Goal: Information Seeking & Learning: Understand process/instructions

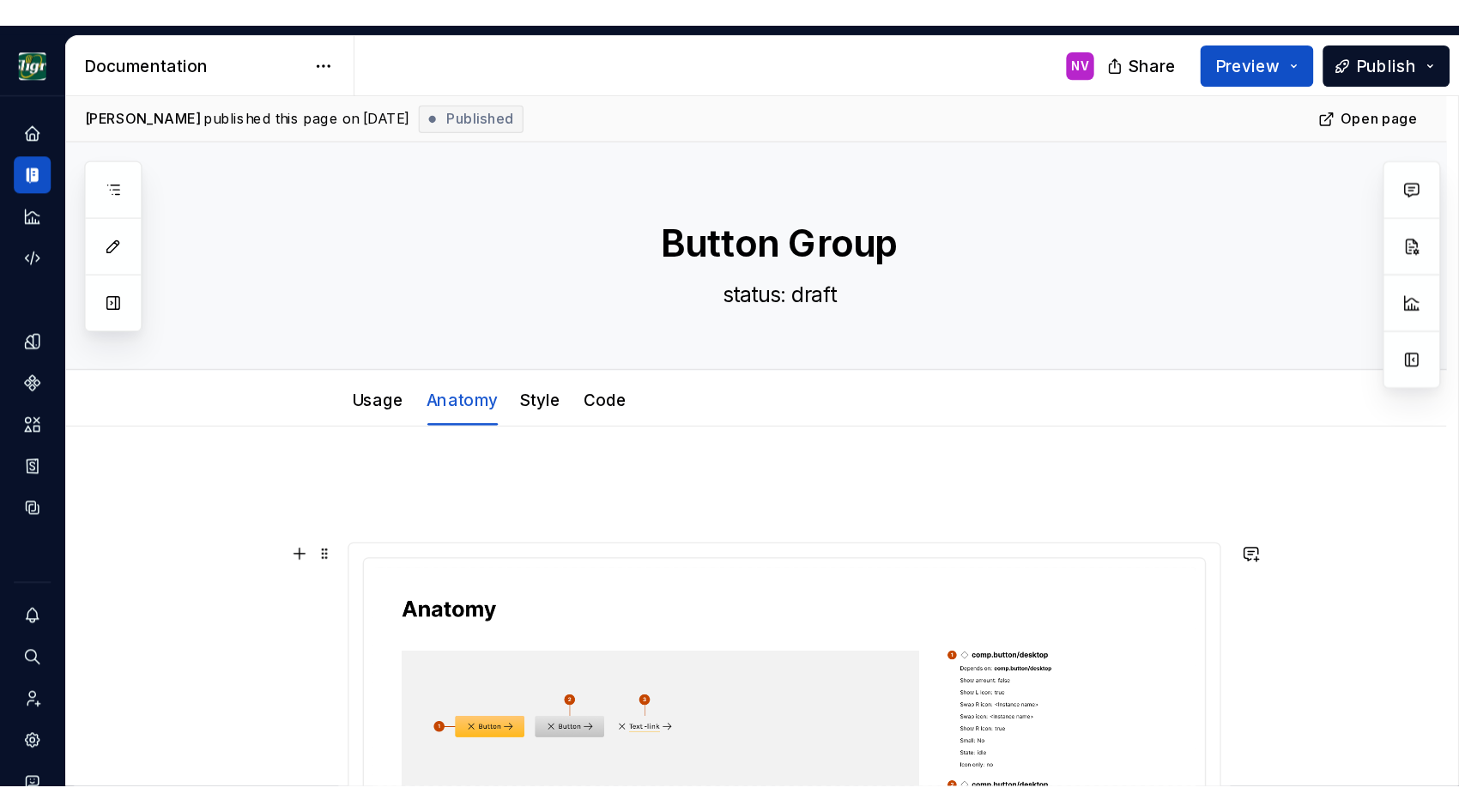
scroll to position [232, 0]
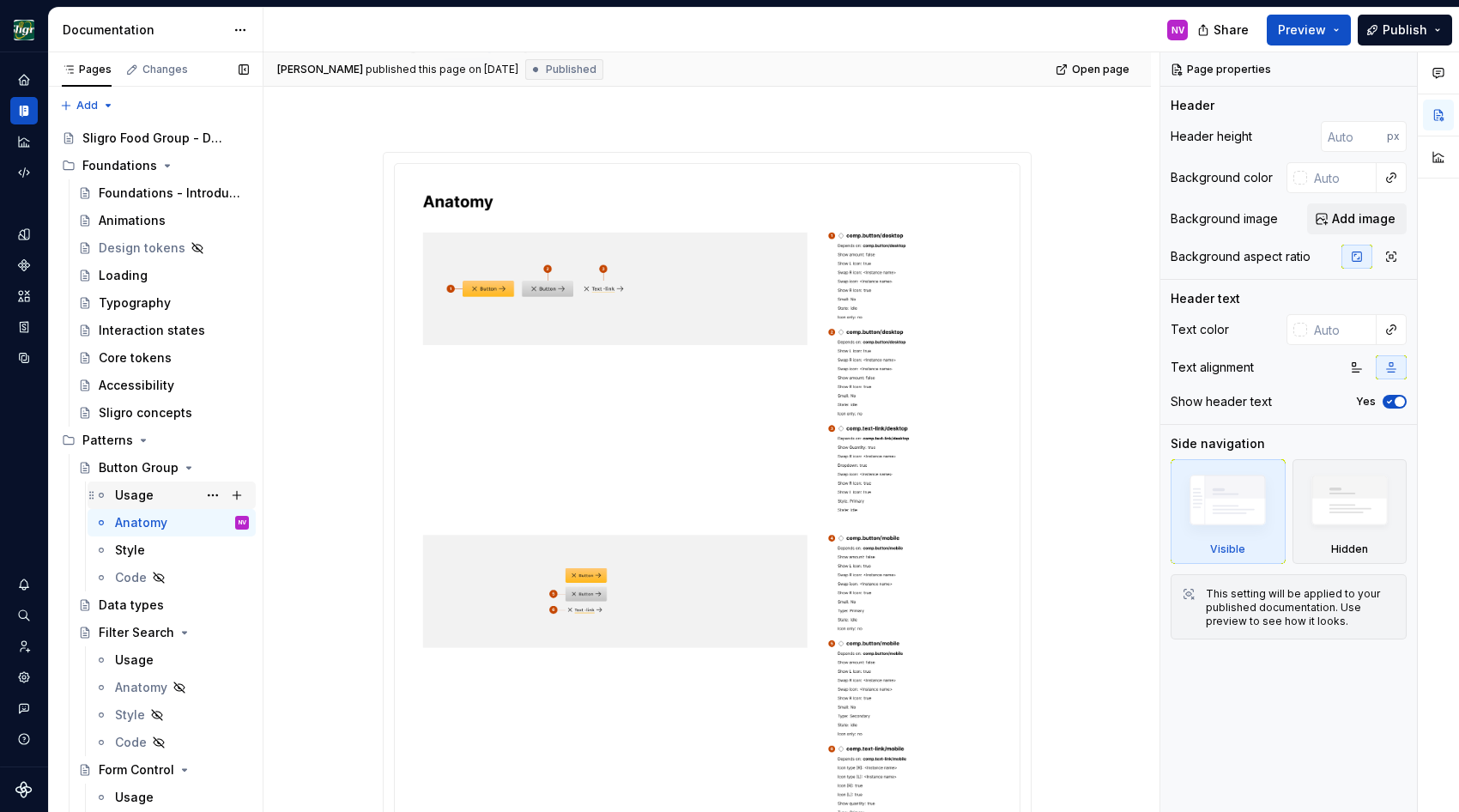
click at [147, 492] on div "Usage" at bounding box center [135, 495] width 39 height 17
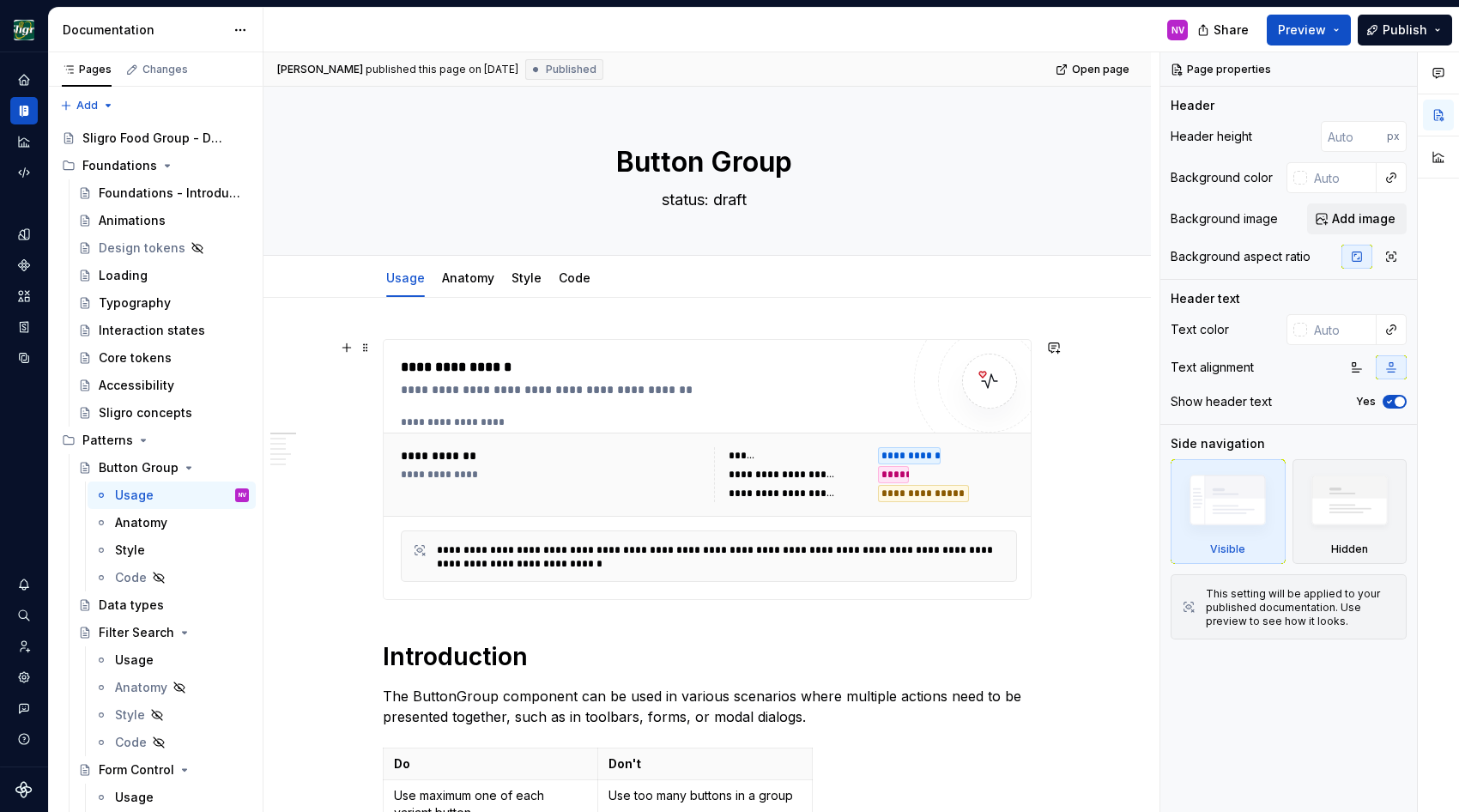
scroll to position [78, 0]
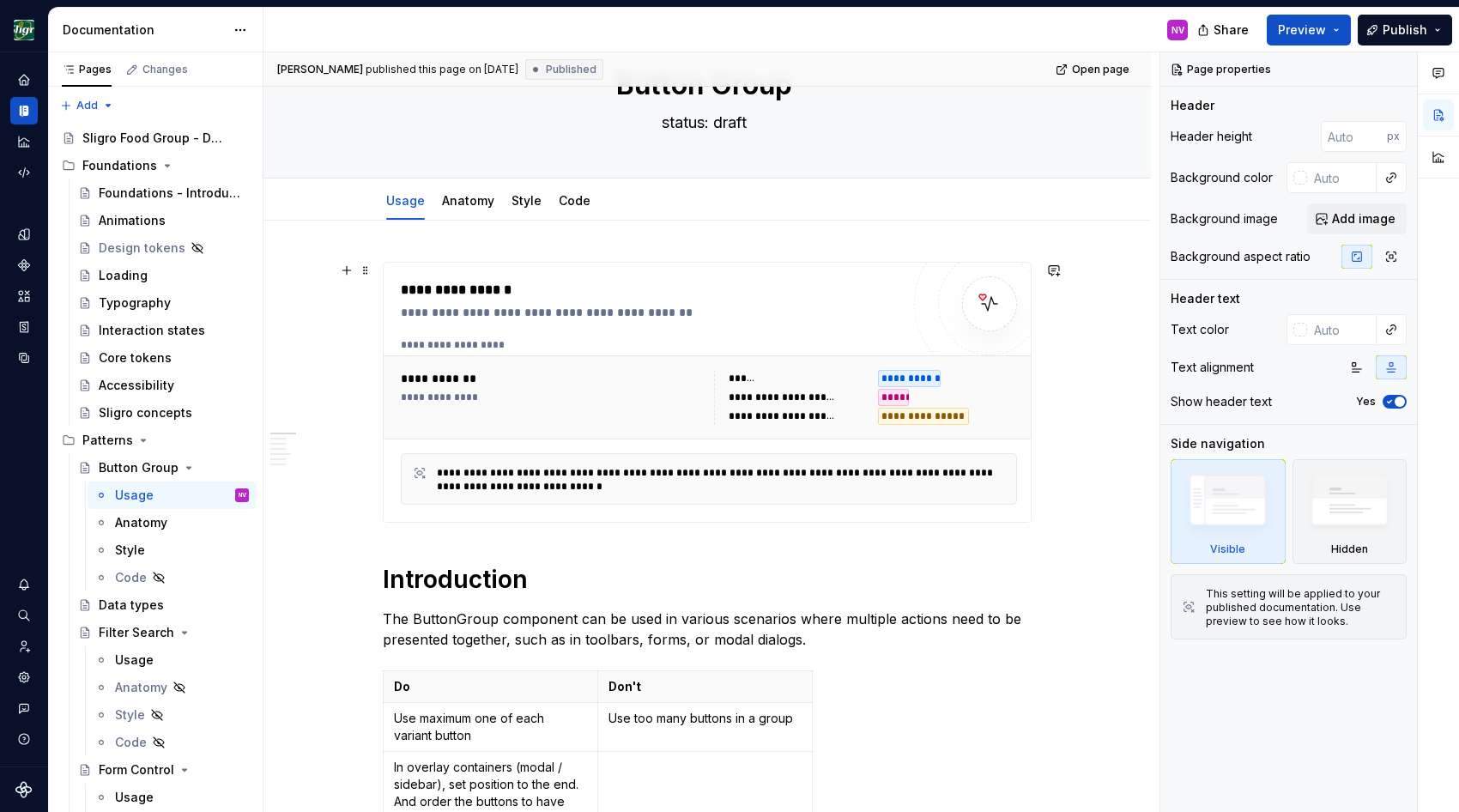
click at [926, 416] on div "**********" at bounding box center [924, 417] width 91 height 17
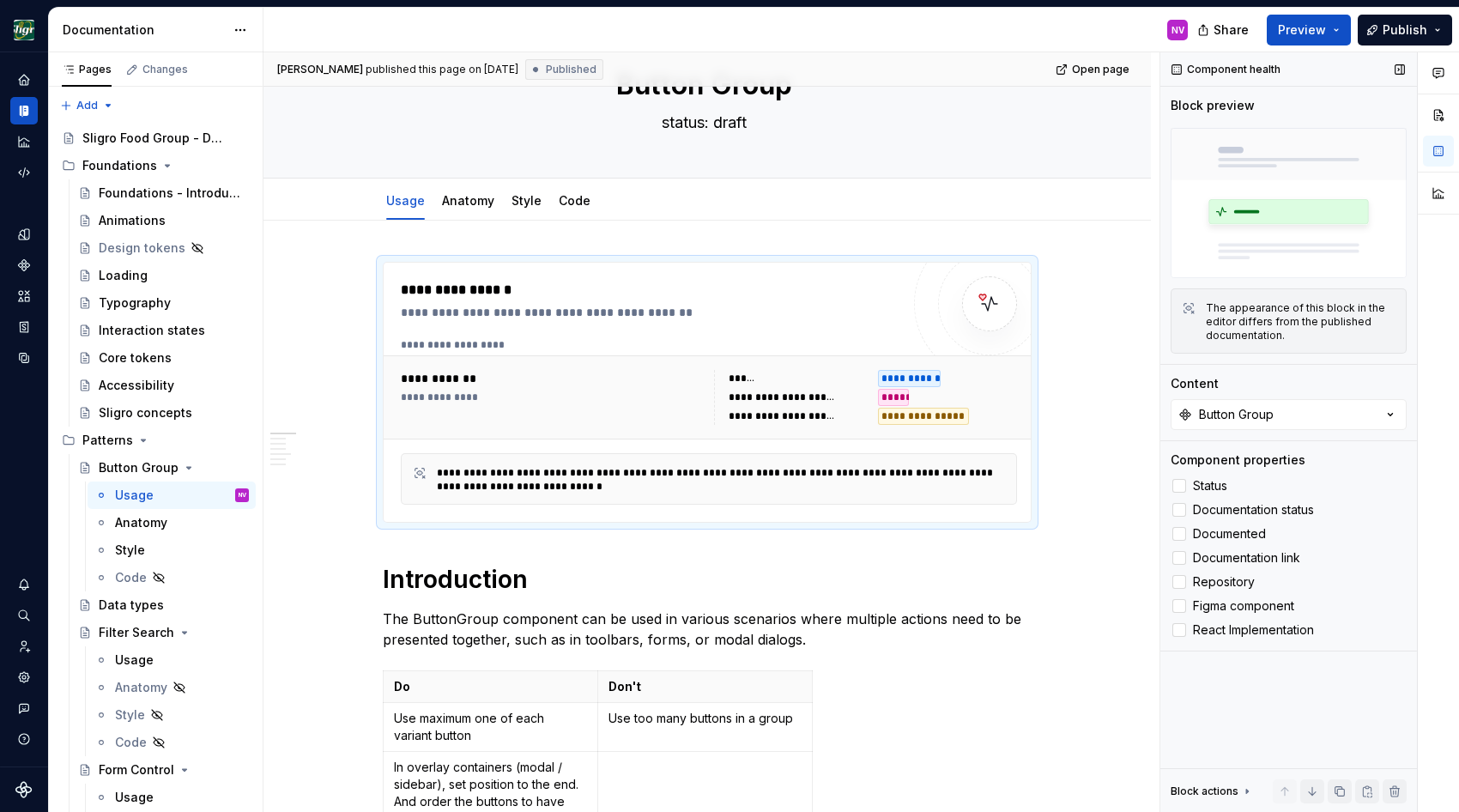
click at [1083, 564] on div "Block actions" at bounding box center [1205, 791] width 68 height 14
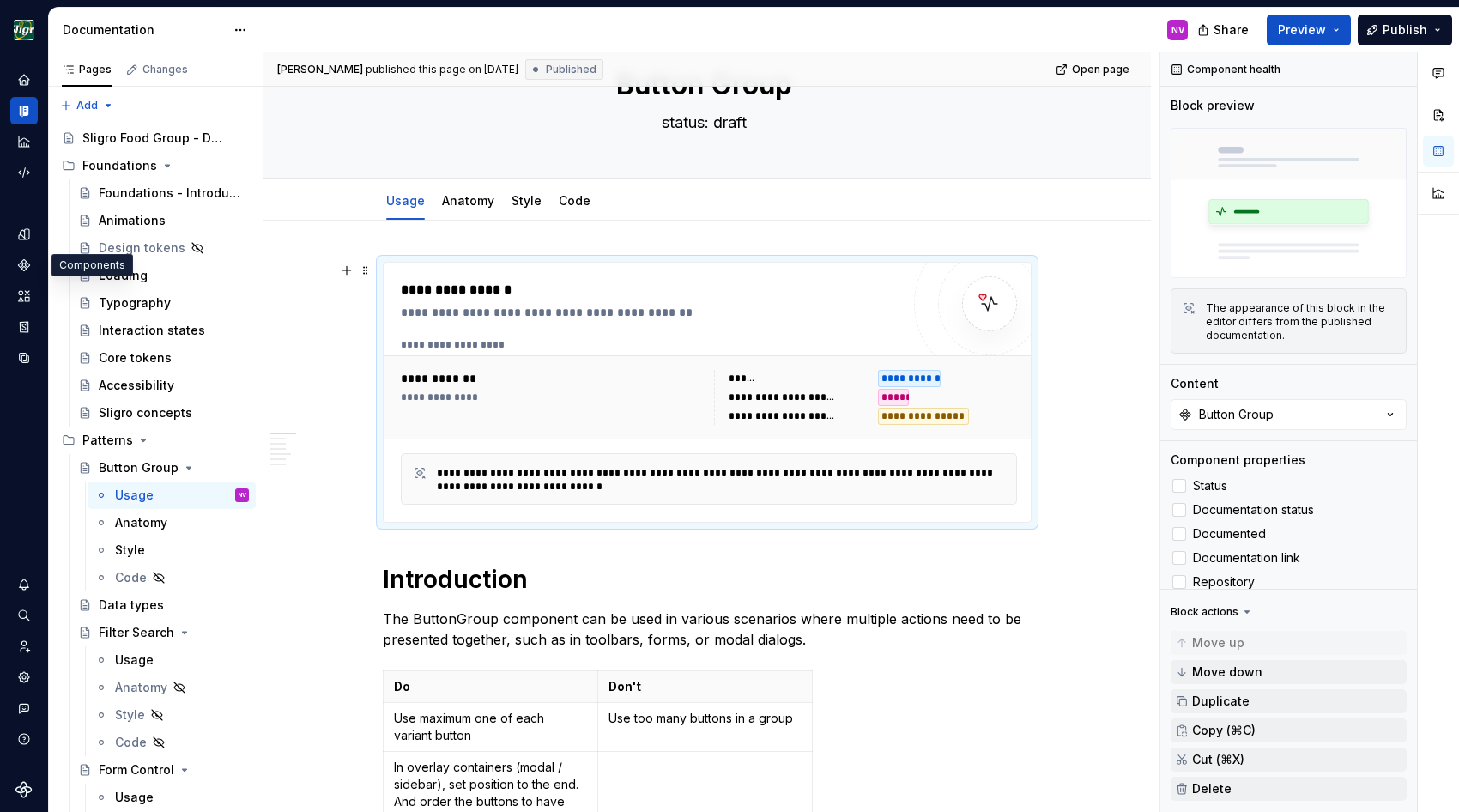
type textarea "*"
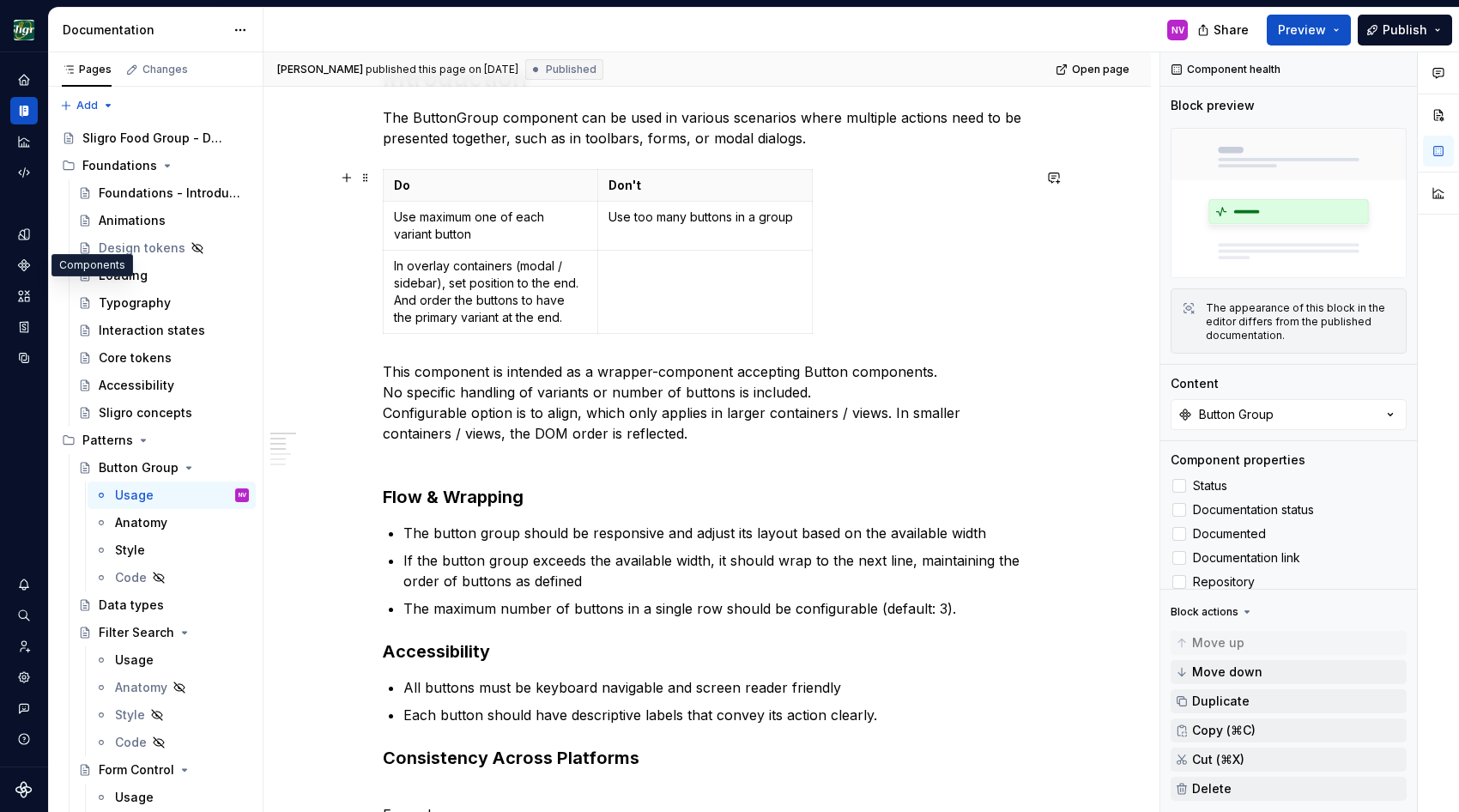
scroll to position [617, 0]
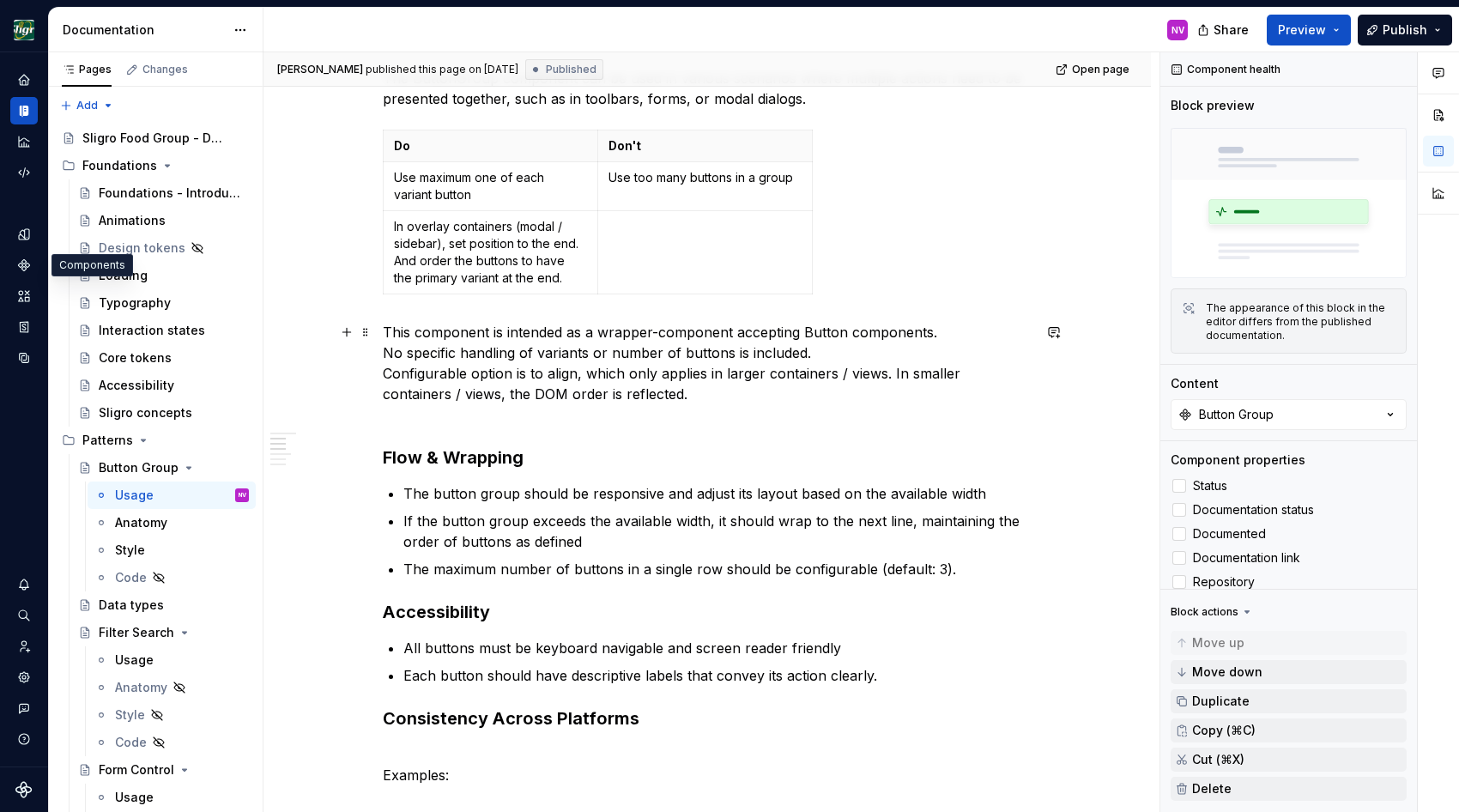
click at [847, 331] on p "This component is intended as a wrapper-component accepting Button components. …" at bounding box center [707, 373] width 649 height 103
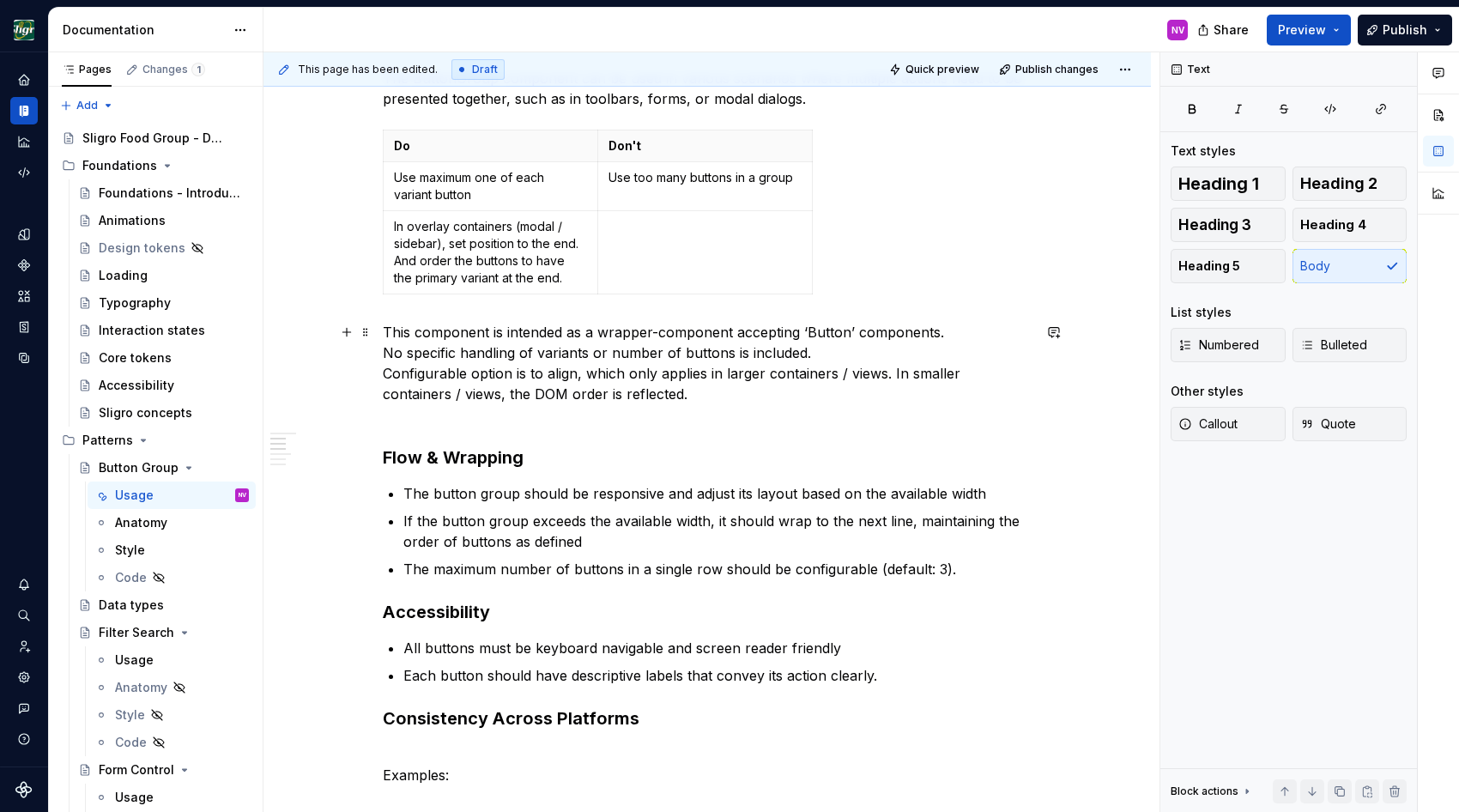
click at [621, 395] on p "This component is intended as a wrapper-component accepting ‘Button’ components…" at bounding box center [707, 373] width 649 height 103
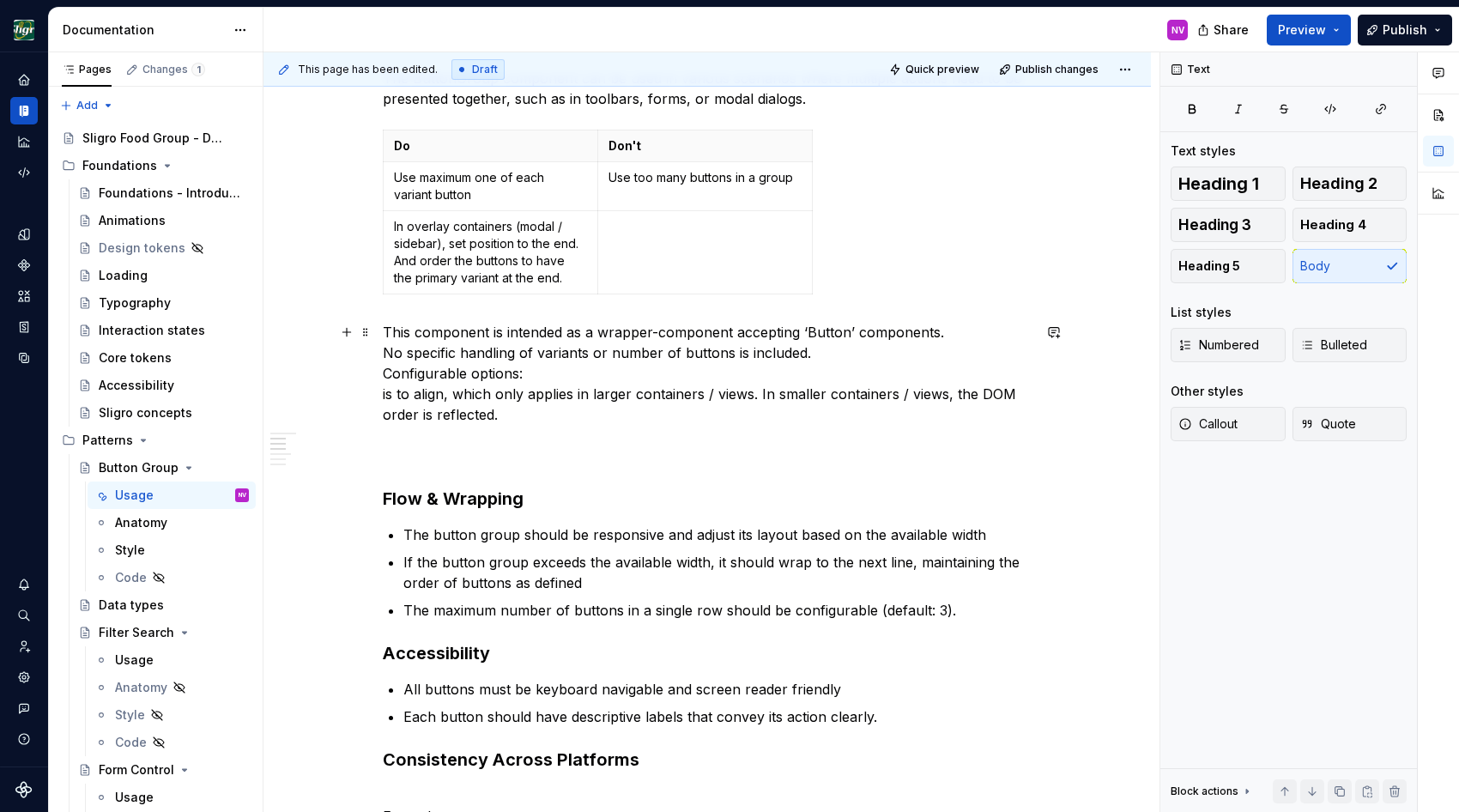
click at [864, 356] on p "This component is intended as a wrapper-component accepting ‘Button’ components…" at bounding box center [707, 393] width 649 height 144
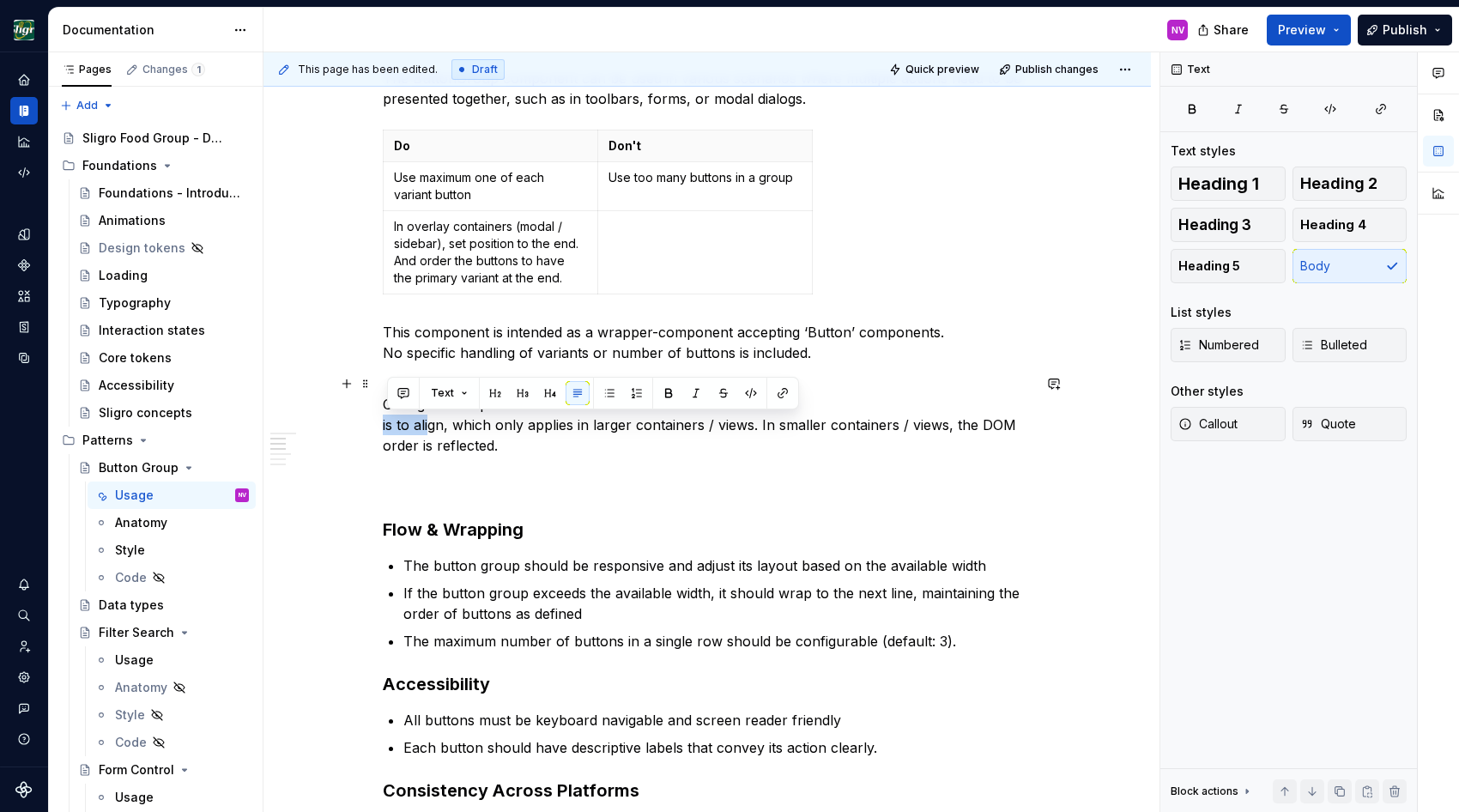
drag, startPoint x: 388, startPoint y: 428, endPoint x: 431, endPoint y: 423, distance: 43.3
click at [431, 423] on p "Configurable options: is to align, which only applies in larger containers / vi…" at bounding box center [707, 434] width 649 height 123
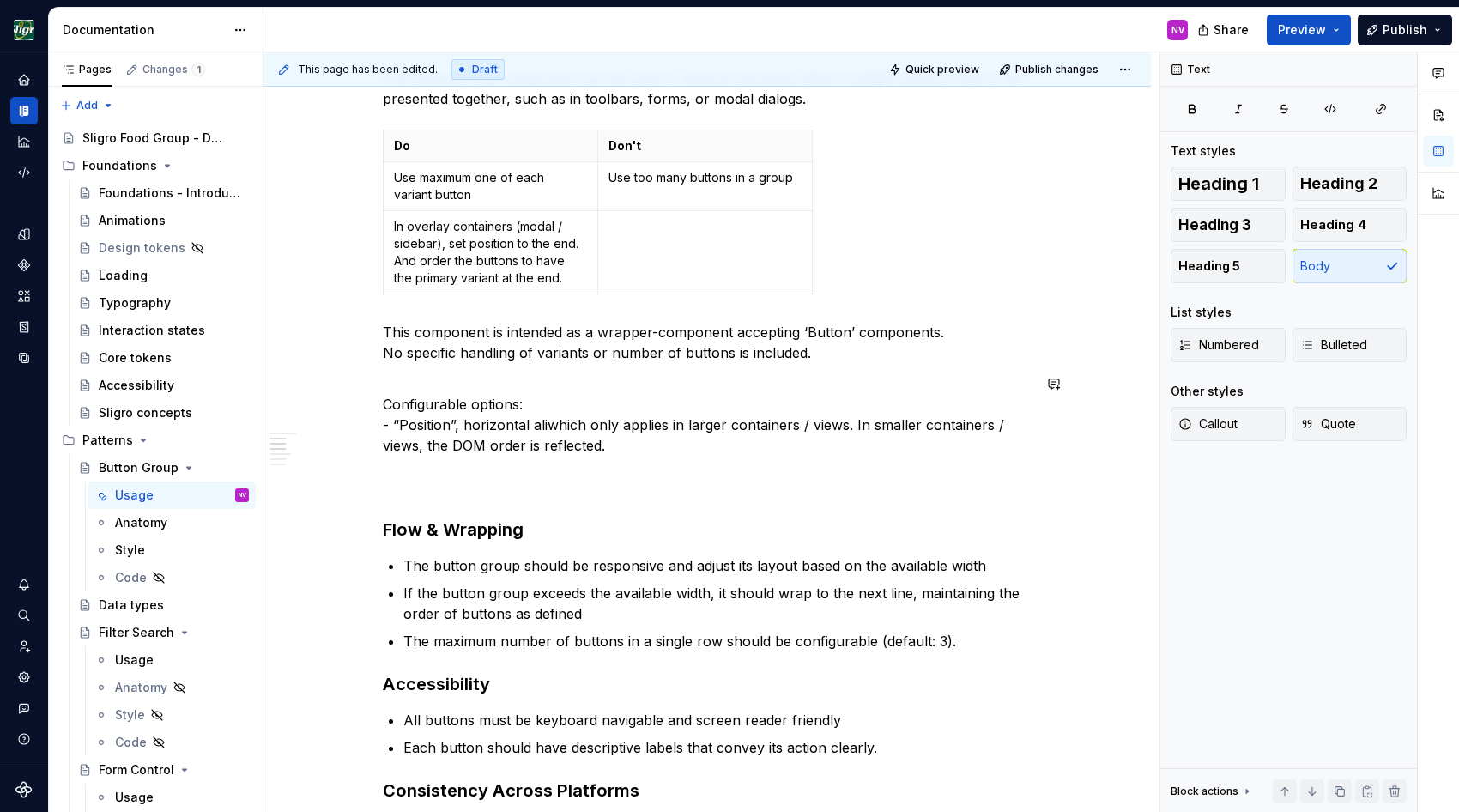
type textarea "*"
click at [464, 430] on p "Configurable options: - “Position”, horizontal alignment, only applies in large…" at bounding box center [707, 434] width 649 height 123
click at [605, 429] on p "Configurable options: - “Position”: horizontal alignment, only applies in large…" at bounding box center [707, 434] width 649 height 123
click at [627, 448] on p "Configurable options: - “Position”: horizontal alignment, only applies in large…" at bounding box center [707, 434] width 649 height 123
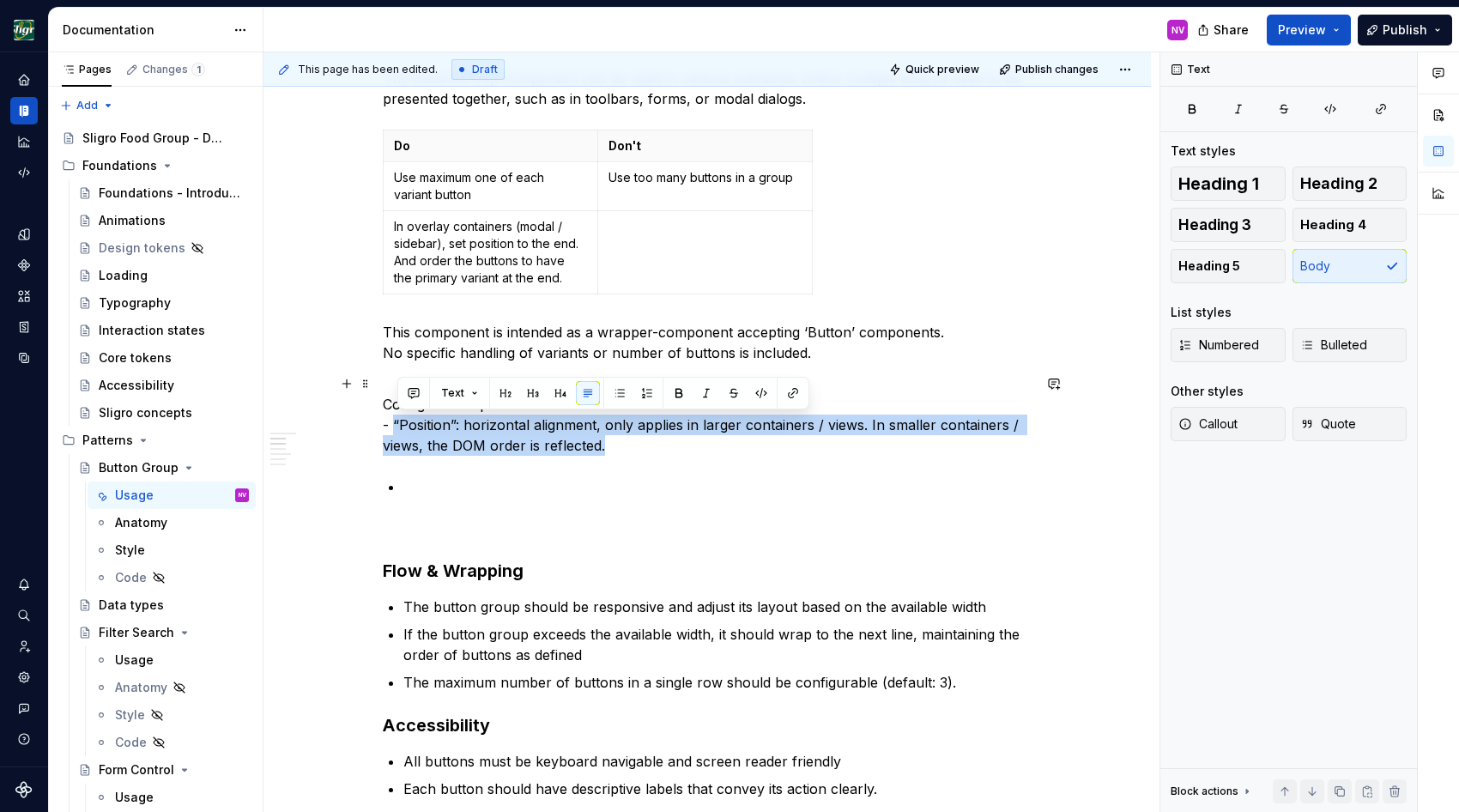
drag, startPoint x: 523, startPoint y: 447, endPoint x: 400, endPoint y: 423, distance: 125.3
click at [400, 423] on p "Configurable options: - “Position”: horizontal alignment, only applies in large…" at bounding box center [707, 414] width 649 height 82
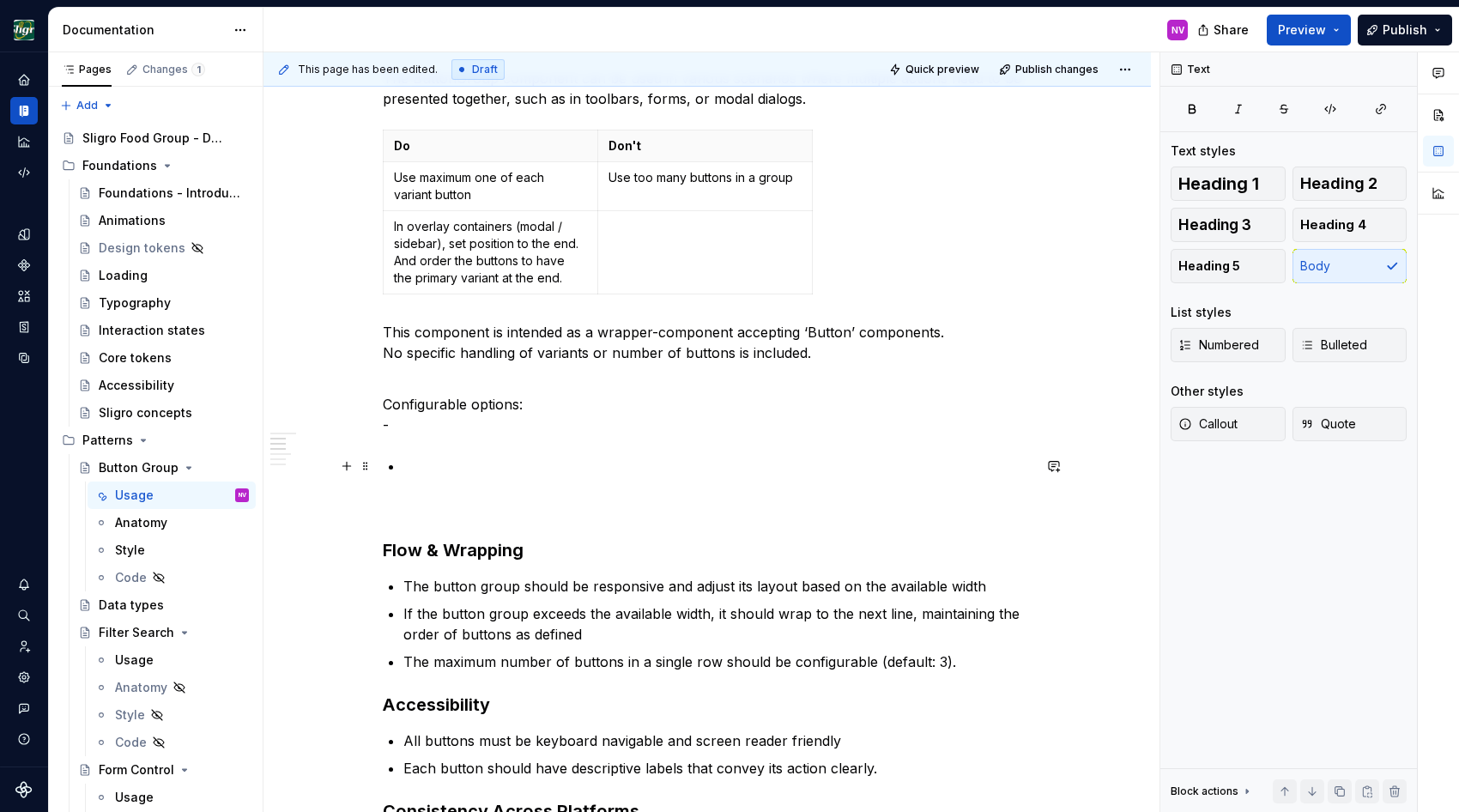
click at [423, 468] on p at bounding box center [717, 486] width 628 height 62
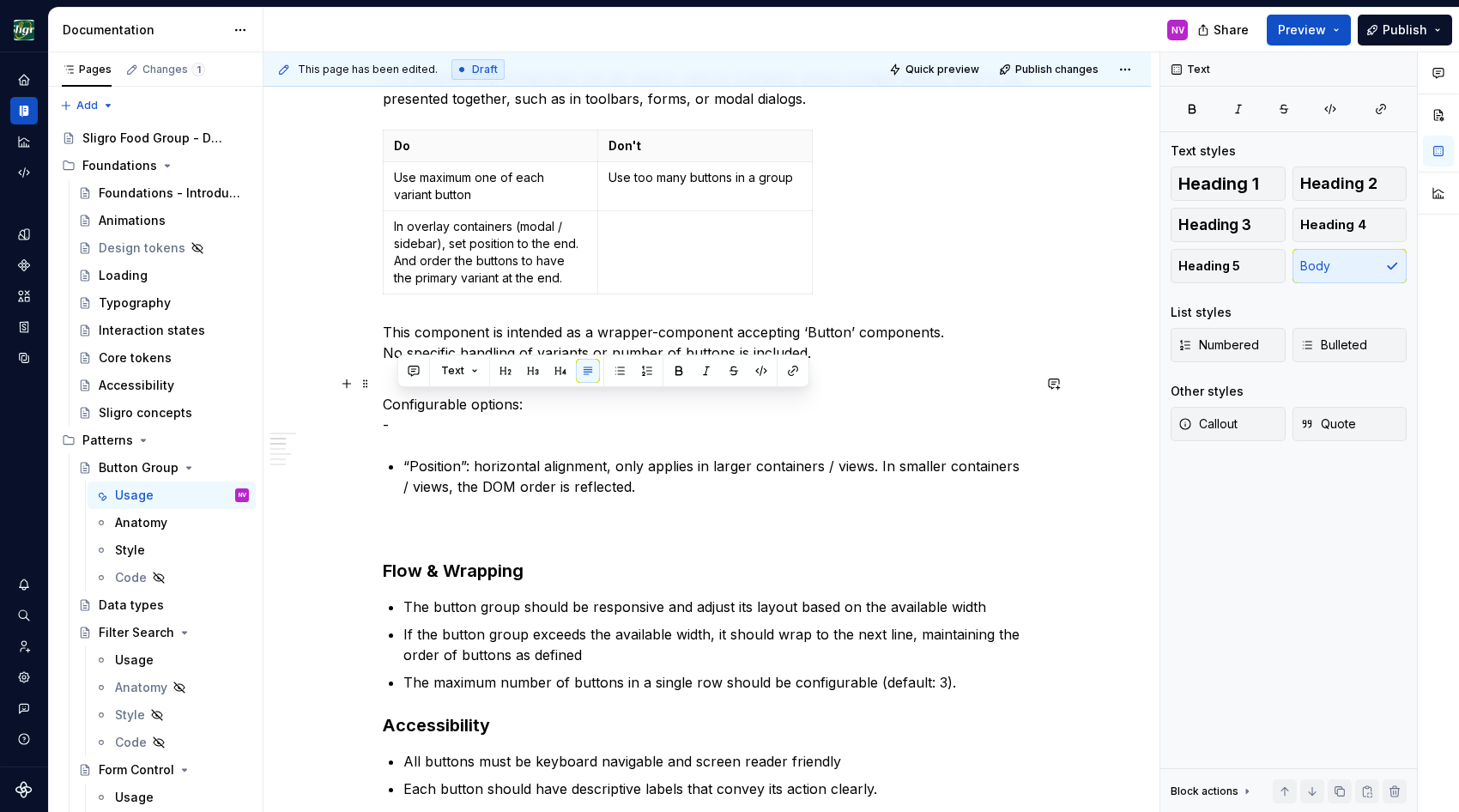
drag, startPoint x: 428, startPoint y: 444, endPoint x: 535, endPoint y: 402, distance: 114.9
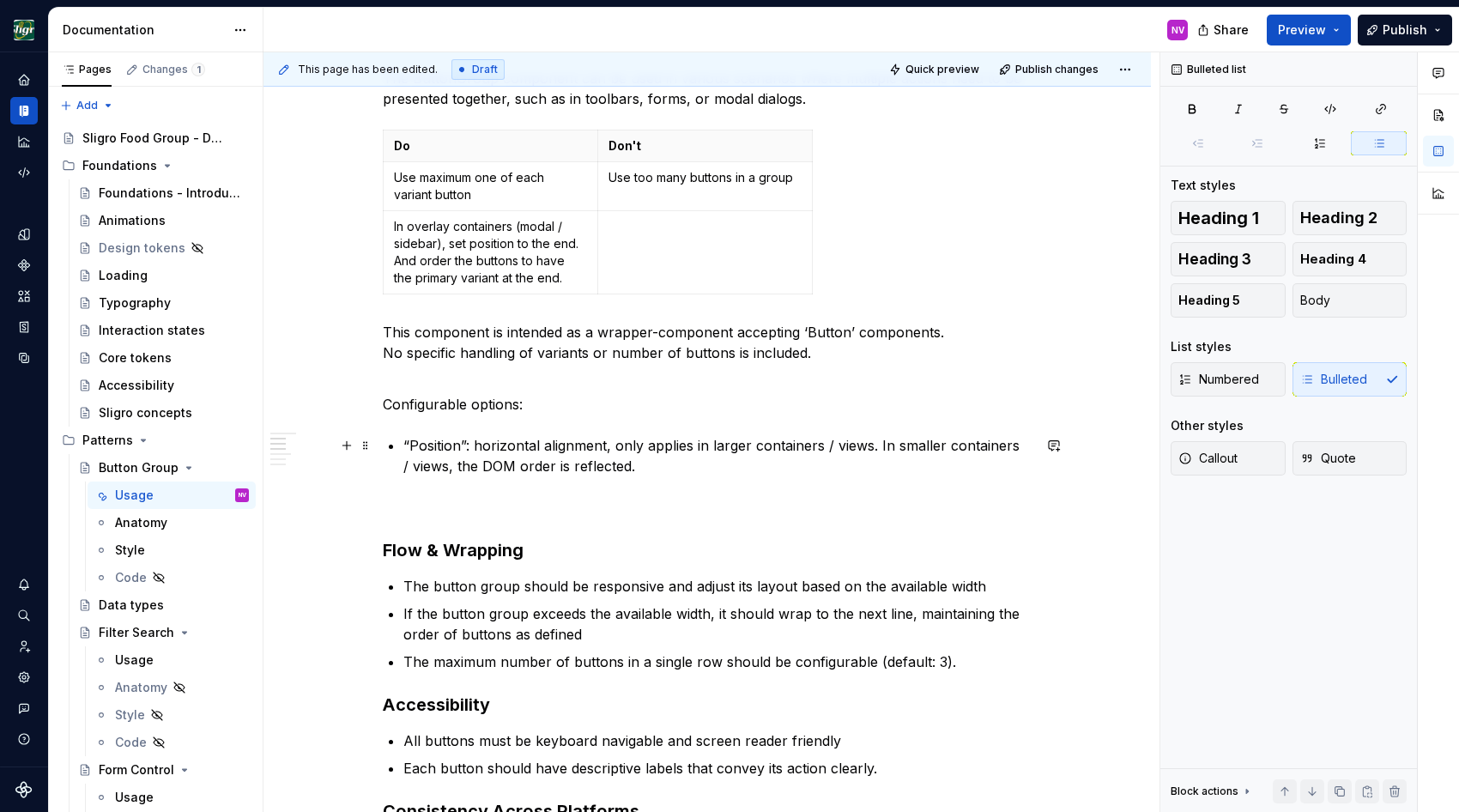
click at [408, 445] on li "“Position”: horizontal alignment, only applies in larger containers / views. In…" at bounding box center [717, 476] width 628 height 82
drag, startPoint x: 634, startPoint y: 457, endPoint x: 656, endPoint y: 451, distance: 22.8
click at [635, 457] on p "“Position”: horizontal alignment, only applies in larger containers / views. In…" at bounding box center [717, 476] width 628 height 82
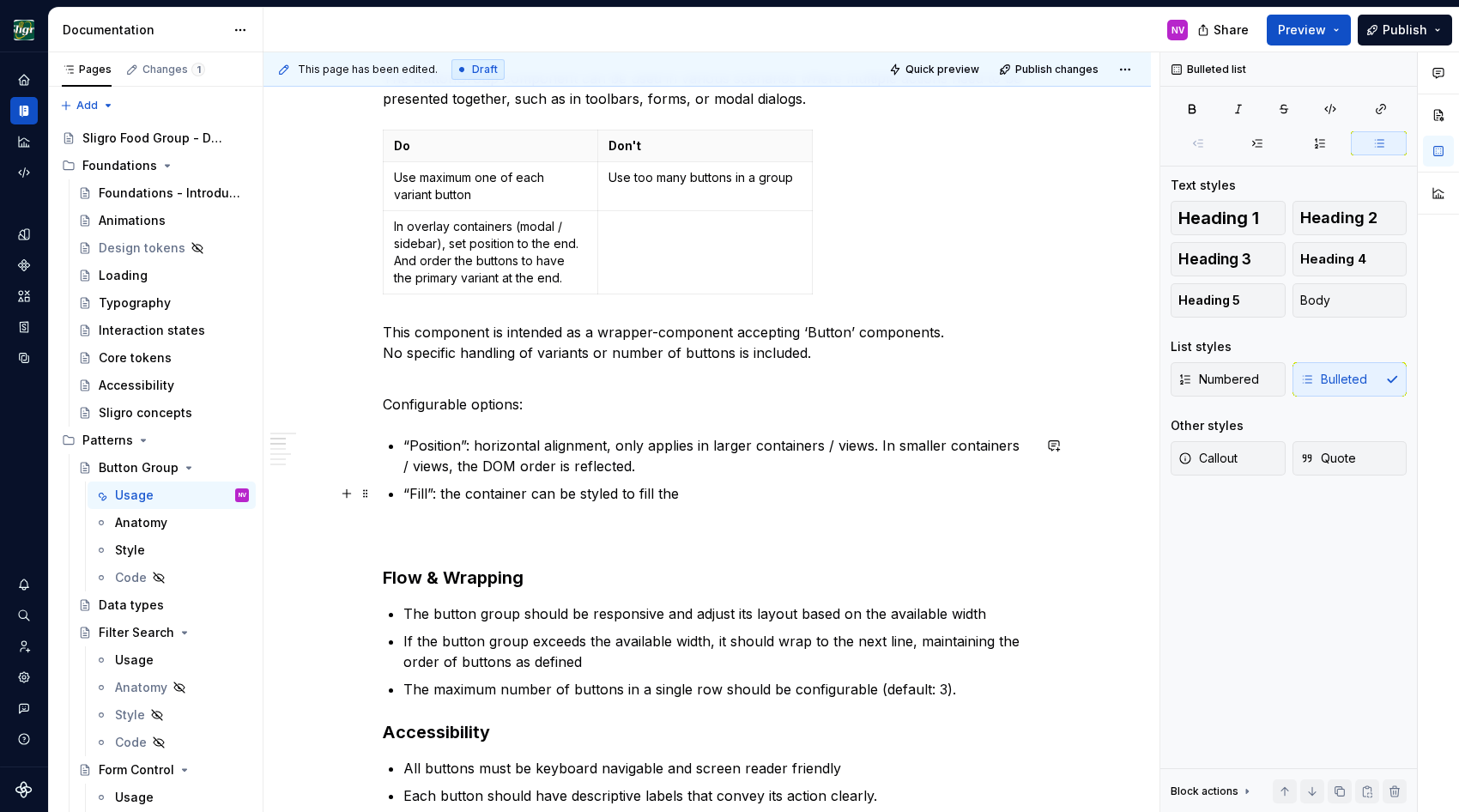
click at [491, 493] on p "“Fill”: the container can be styled to fill the" at bounding box center [717, 514] width 628 height 62
click at [714, 501] on p "“Fill”: the component can be styled to fill the" at bounding box center [717, 514] width 628 height 62
click at [664, 493] on p "“Fill”: the component can be styled to fill the container" at bounding box center [717, 514] width 628 height 62
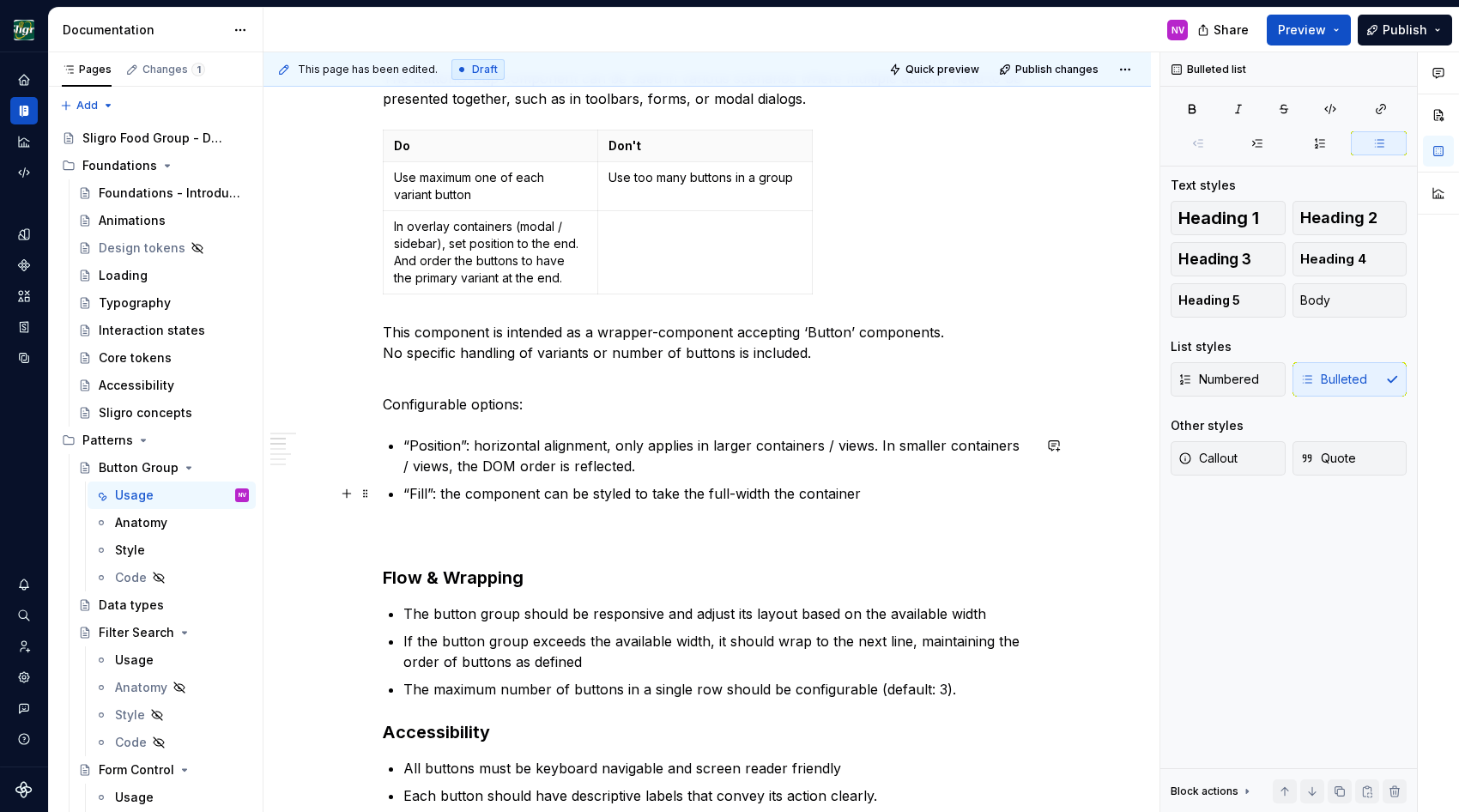
click at [738, 494] on p "“Fill”: the component can be styled to take the full-width the container" at bounding box center [717, 514] width 628 height 62
drag, startPoint x: 772, startPoint y: 497, endPoint x: 808, endPoint y: 479, distance: 40.2
click at [772, 496] on p "“Fill”: the component can be styled to take the full width the container" at bounding box center [717, 514] width 628 height 62
click at [898, 493] on p "“Fill”: the component can be styled to take the full width of the container" at bounding box center [717, 514] width 628 height 62
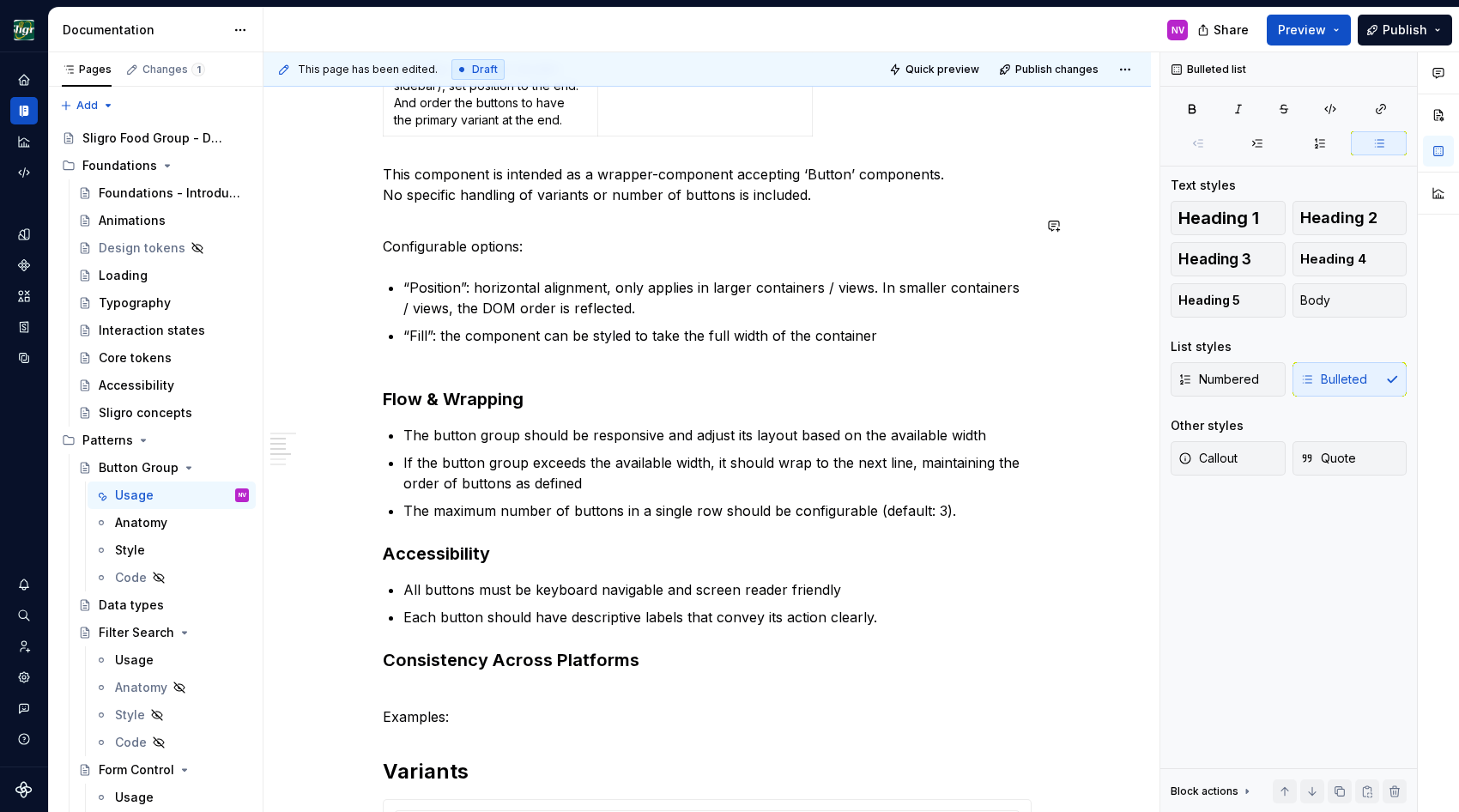
scroll to position [849, 0]
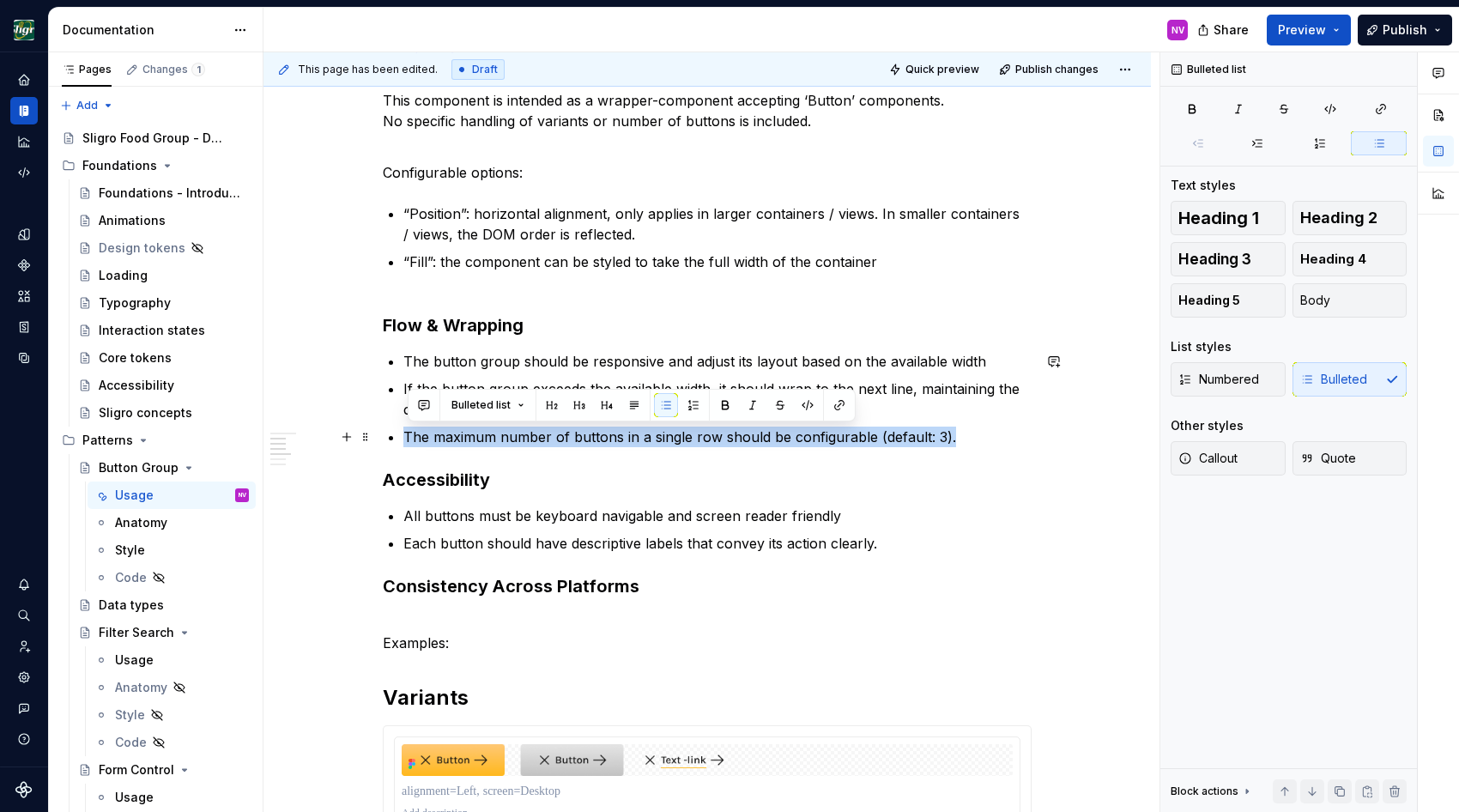
drag, startPoint x: 959, startPoint y: 438, endPoint x: 400, endPoint y: 442, distance: 559.0
click at [403, 442] on li "The maximum number of buttons in a single row should be configurable (default: …" at bounding box center [717, 436] width 628 height 20
click at [423, 403] on button "button" at bounding box center [424, 404] width 24 height 24
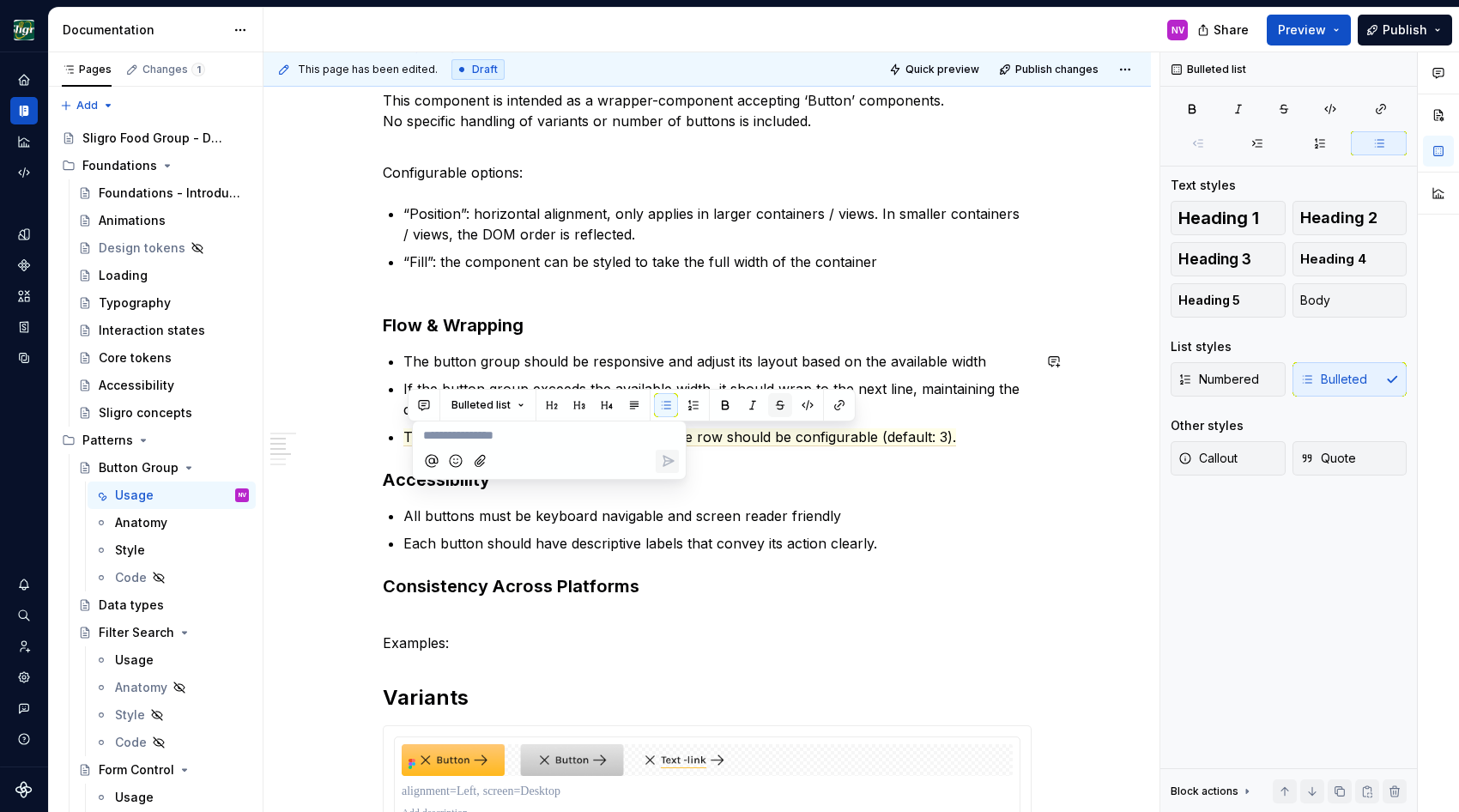
click at [768, 407] on button "button" at bounding box center [779, 404] width 24 height 24
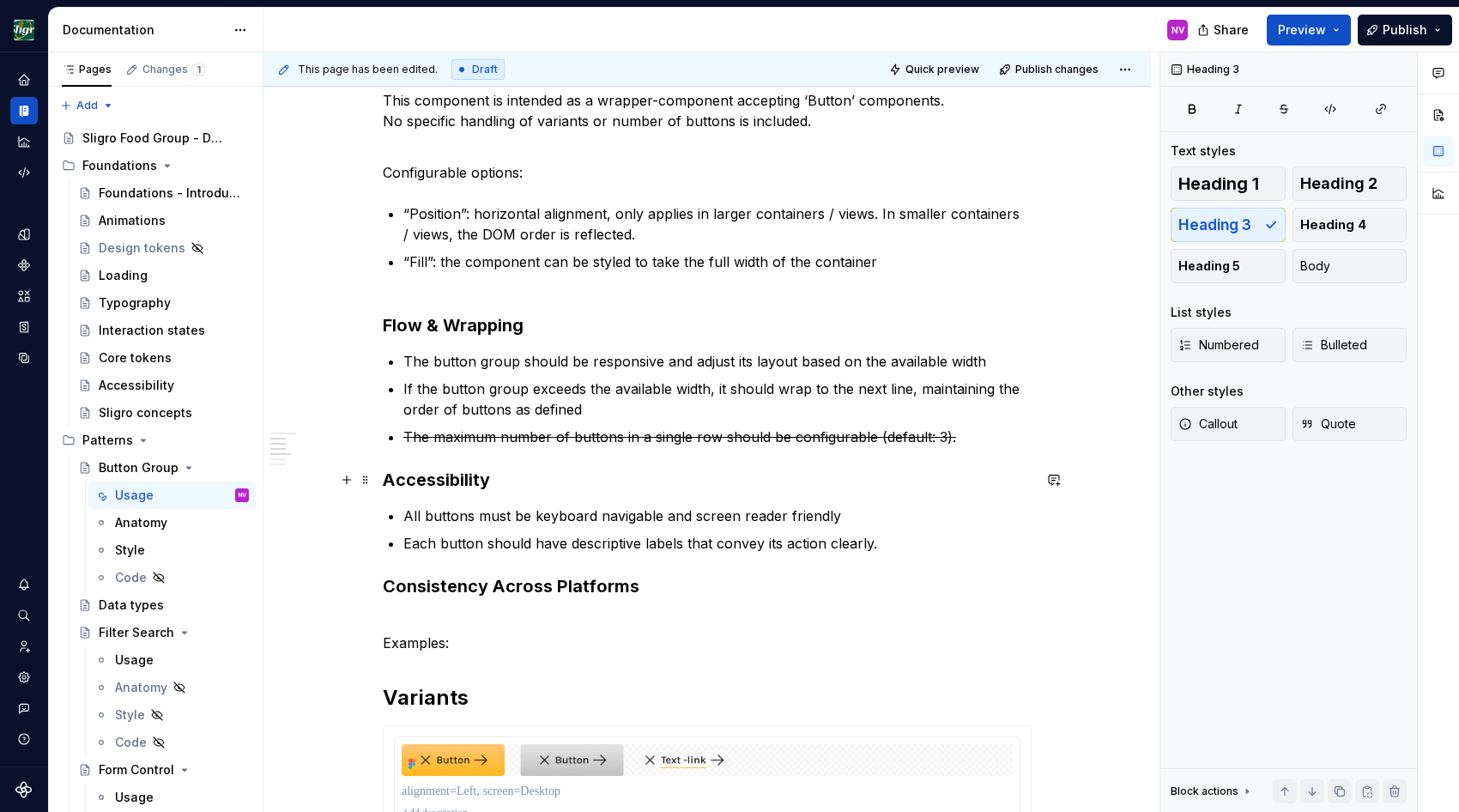
click at [769, 487] on h3 "Accessibility" at bounding box center [707, 480] width 649 height 24
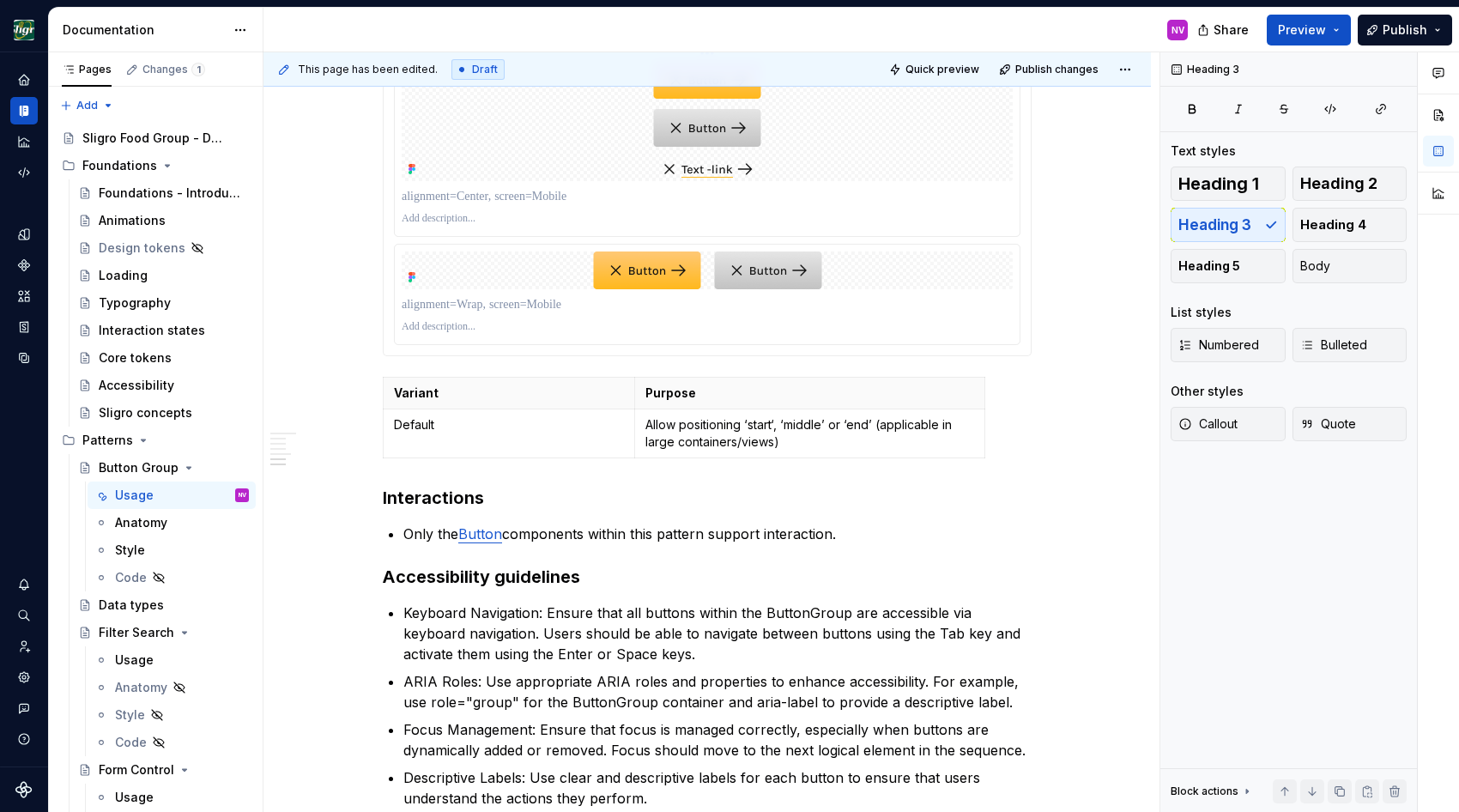
scroll to position [1853, 0]
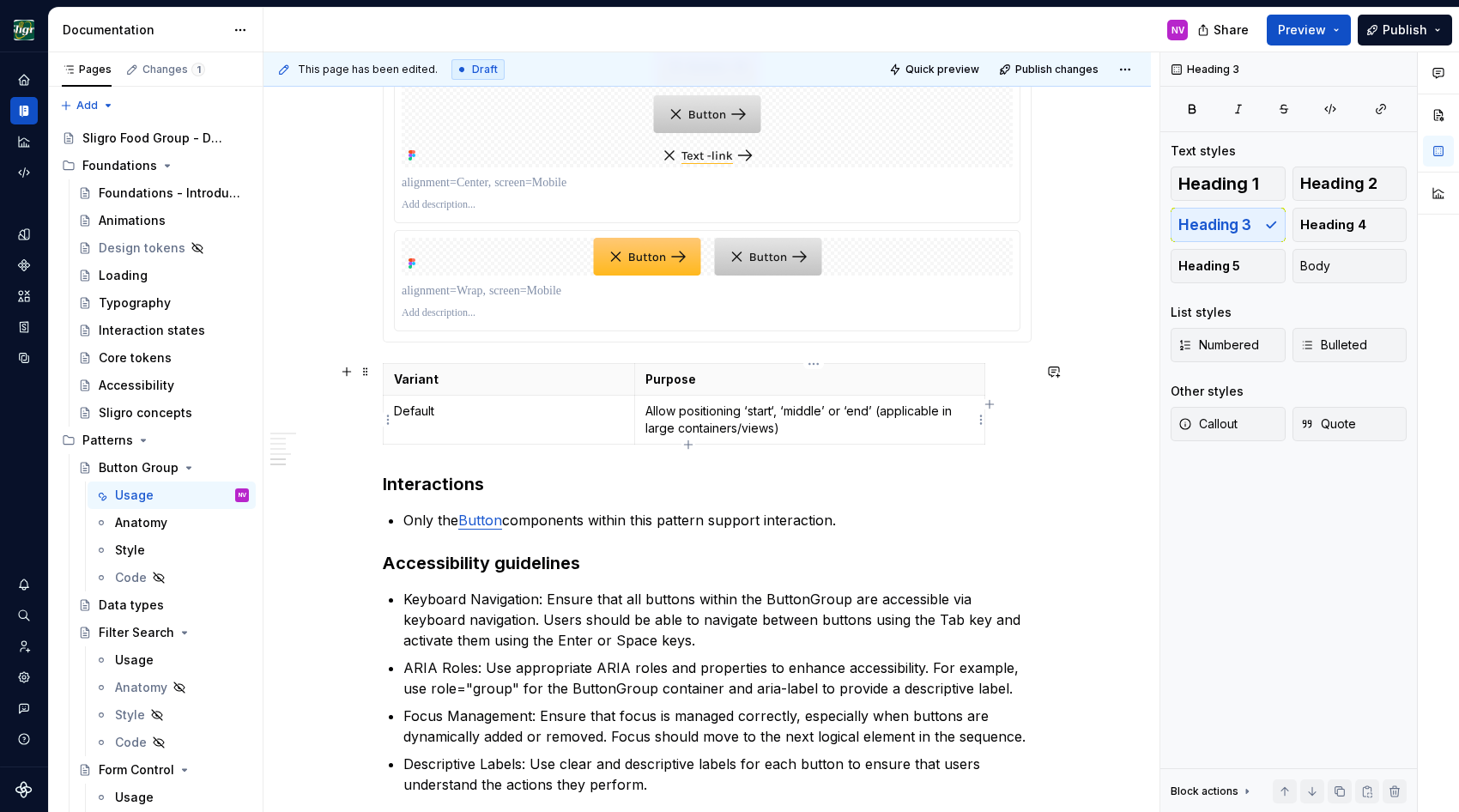
click at [809, 417] on p "Allow positioning ‘start‘, ‘middle’ or ‘end’ (applicable in large containers/vi…" at bounding box center [809, 419] width 329 height 34
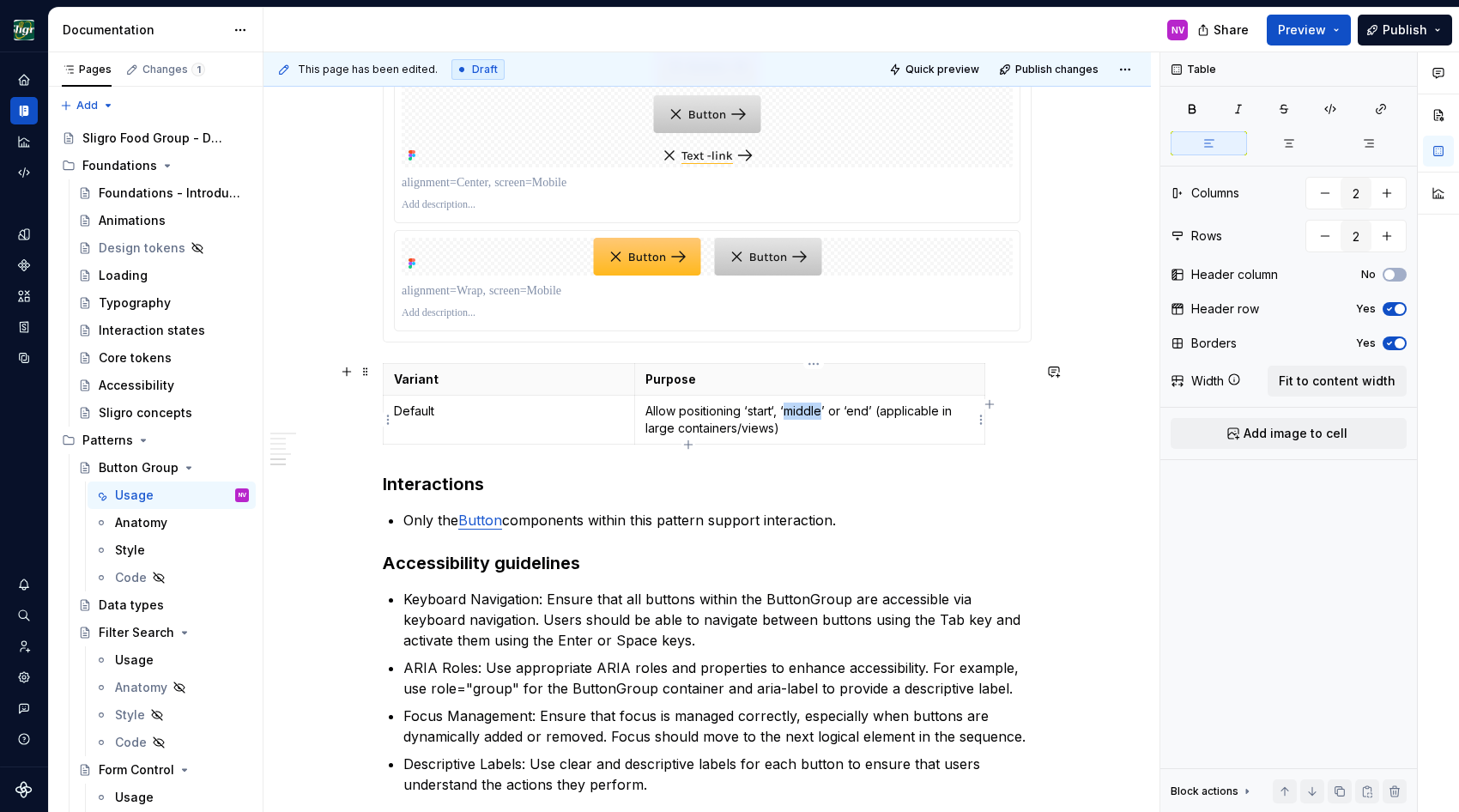
click at [809, 417] on p "Allow positioning ‘start‘, ‘middle’ or ‘end’ (applicable in large containers/vi…" at bounding box center [809, 419] width 329 height 34
click at [779, 415] on p "Allow positioning ‘start‘, ‘center’ or ‘end’ (applicable in large containers/vi…" at bounding box center [809, 419] width 329 height 34
click at [873, 432] on p "Allow positioning ‘start‘ (= default), ‘center’ or ‘end’ (applicable in large c…" at bounding box center [809, 419] width 329 height 34
drag, startPoint x: 875, startPoint y: 428, endPoint x: 649, endPoint y: 422, distance: 226.1
click at [649, 422] on td "Allow positioning ‘start‘ (= default), ‘center’ or ‘end’ (applicable in large c…" at bounding box center [809, 420] width 350 height 48
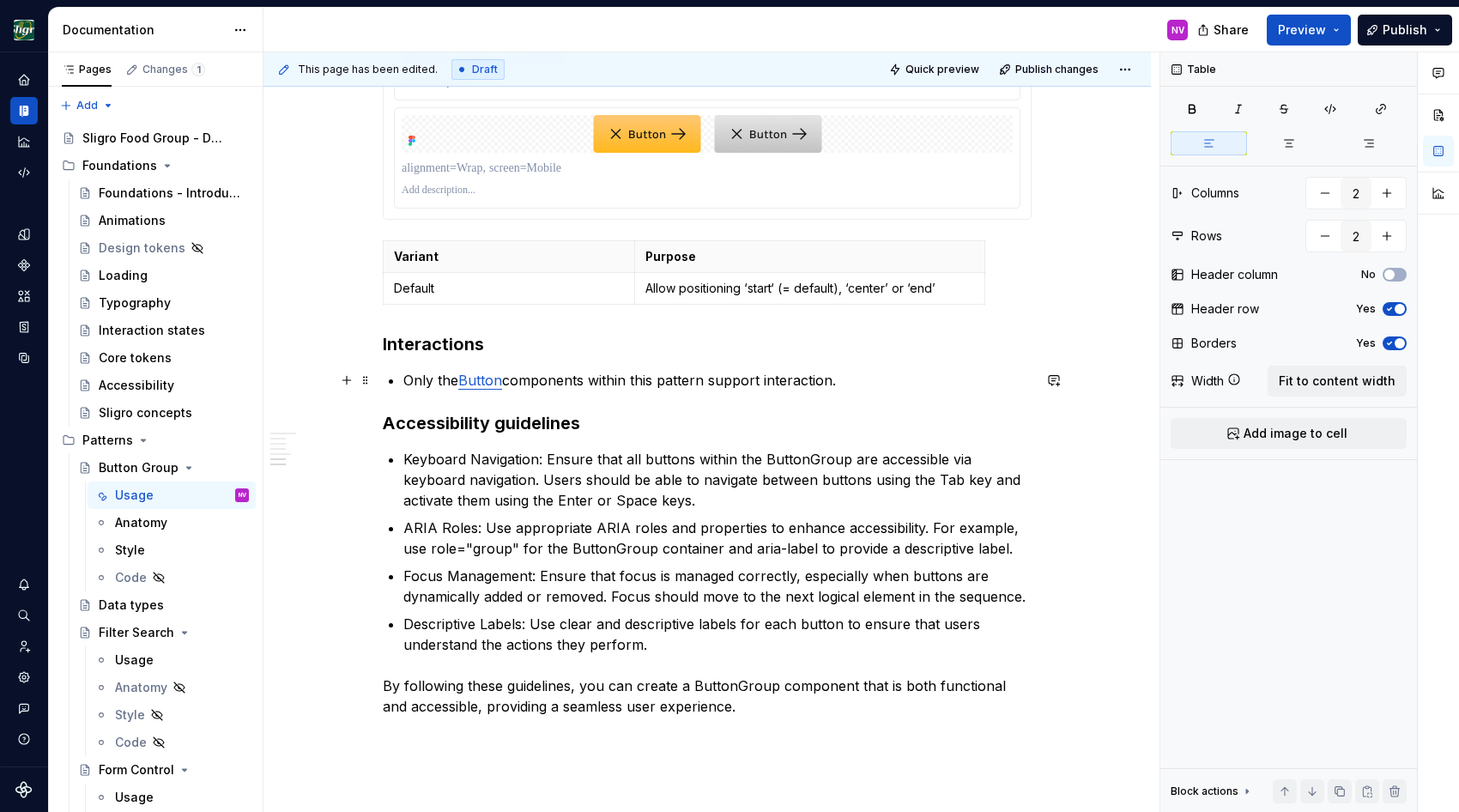
scroll to position [2008, 0]
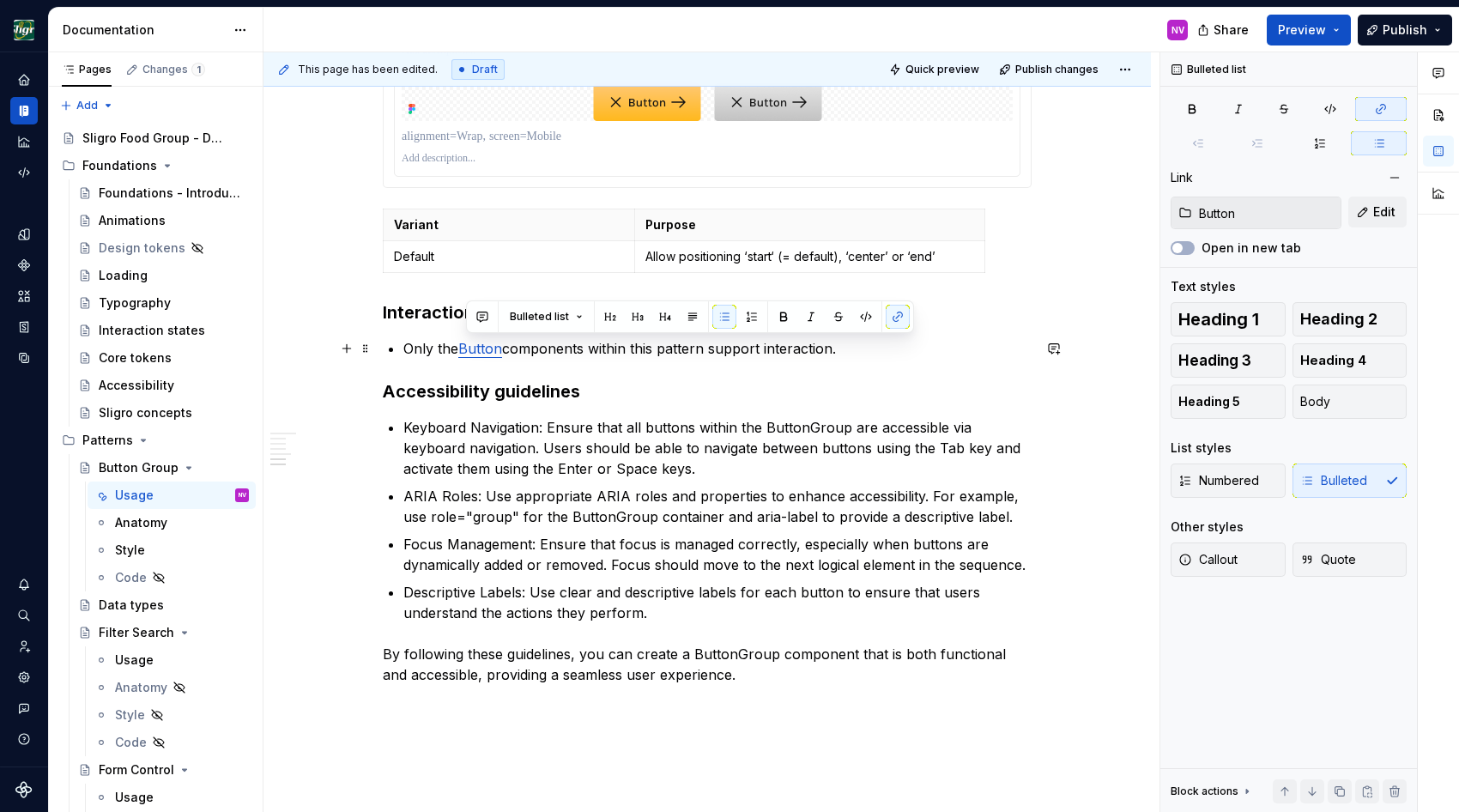
drag, startPoint x: 510, startPoint y: 348, endPoint x: 464, endPoint y: 354, distance: 46.4
click at [464, 354] on p "Only the Button components within this pattern support interaction." at bounding box center [717, 348] width 628 height 20
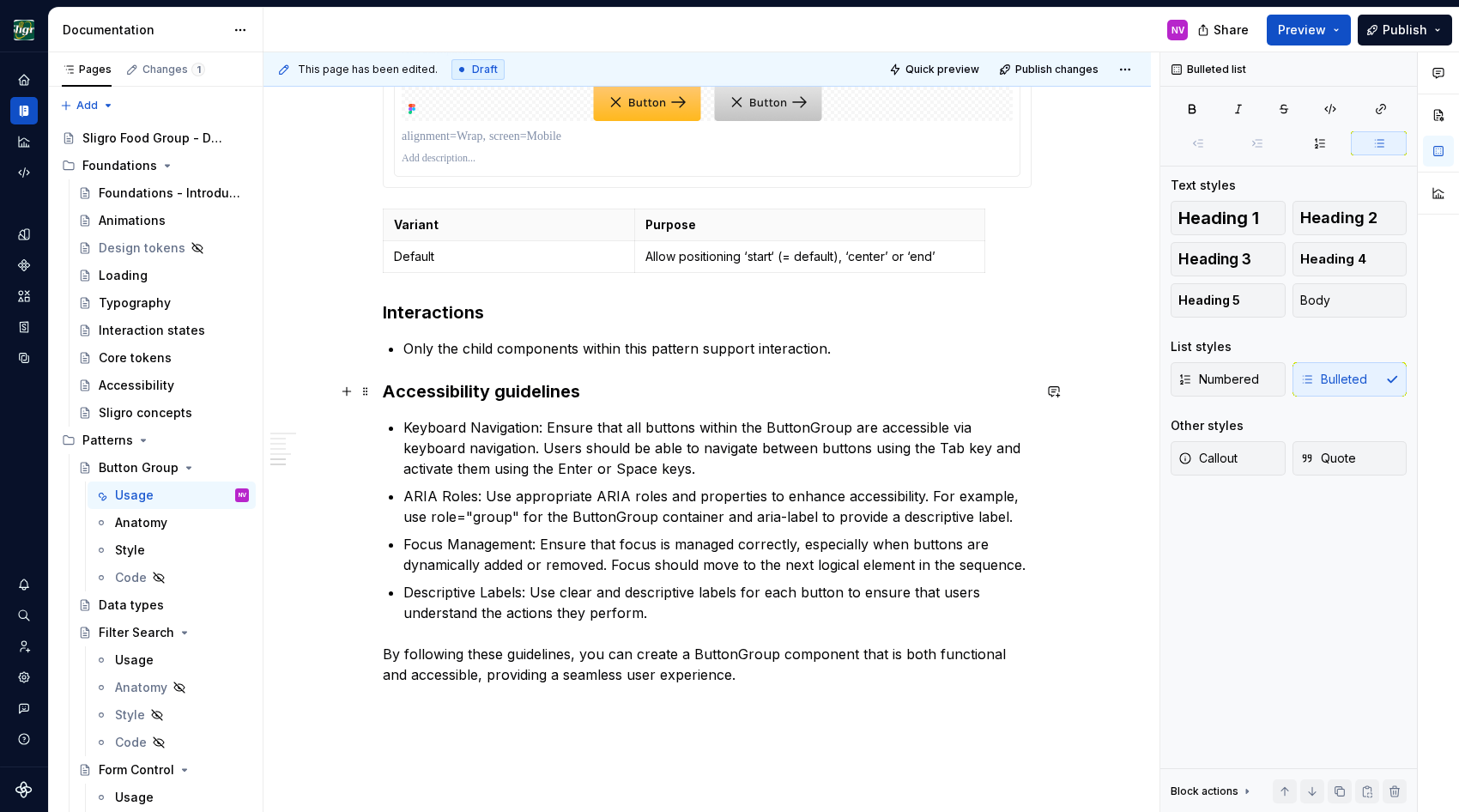
click at [672, 395] on h3 "Accessibility guidelines" at bounding box center [707, 390] width 649 height 24
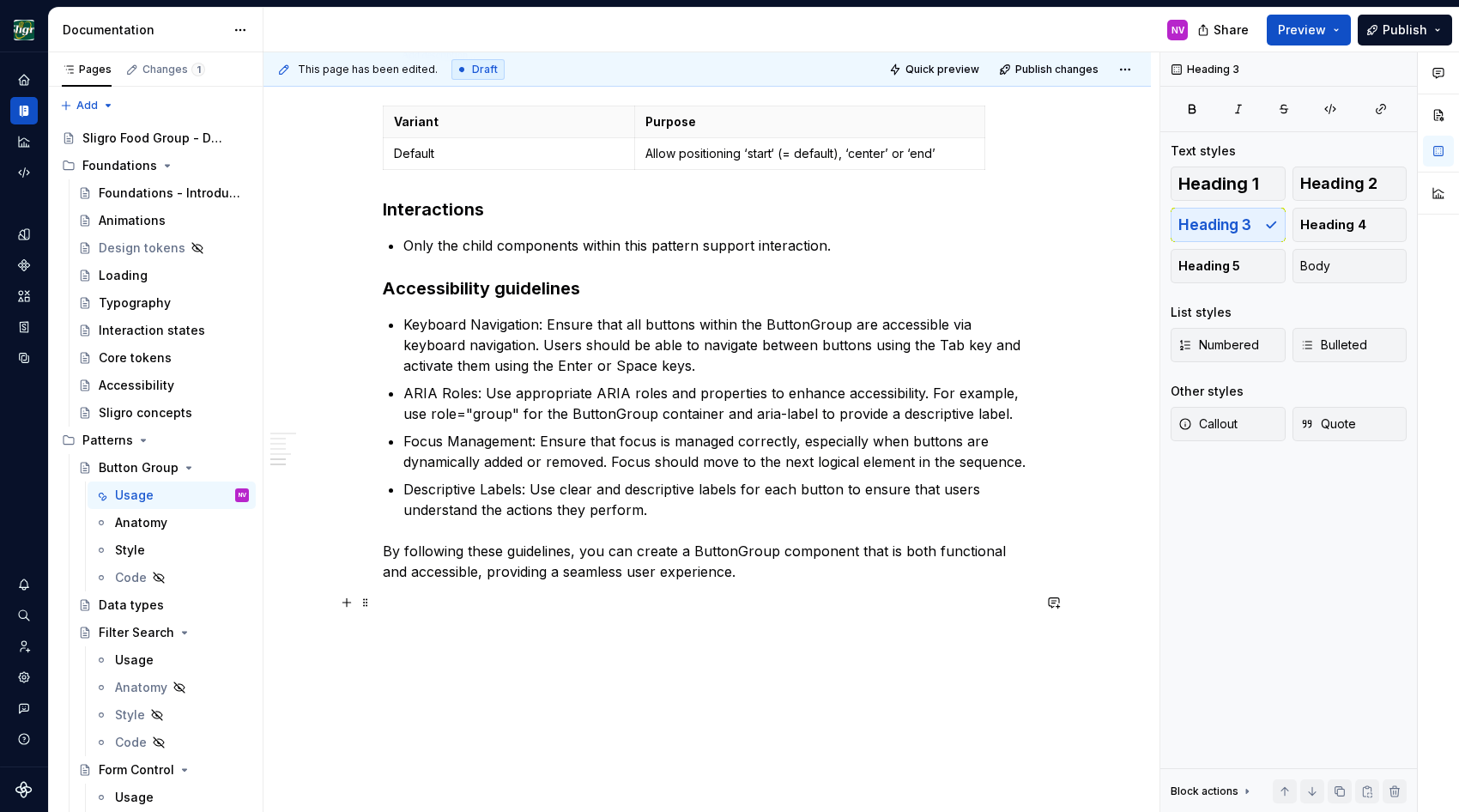
scroll to position [2084, 0]
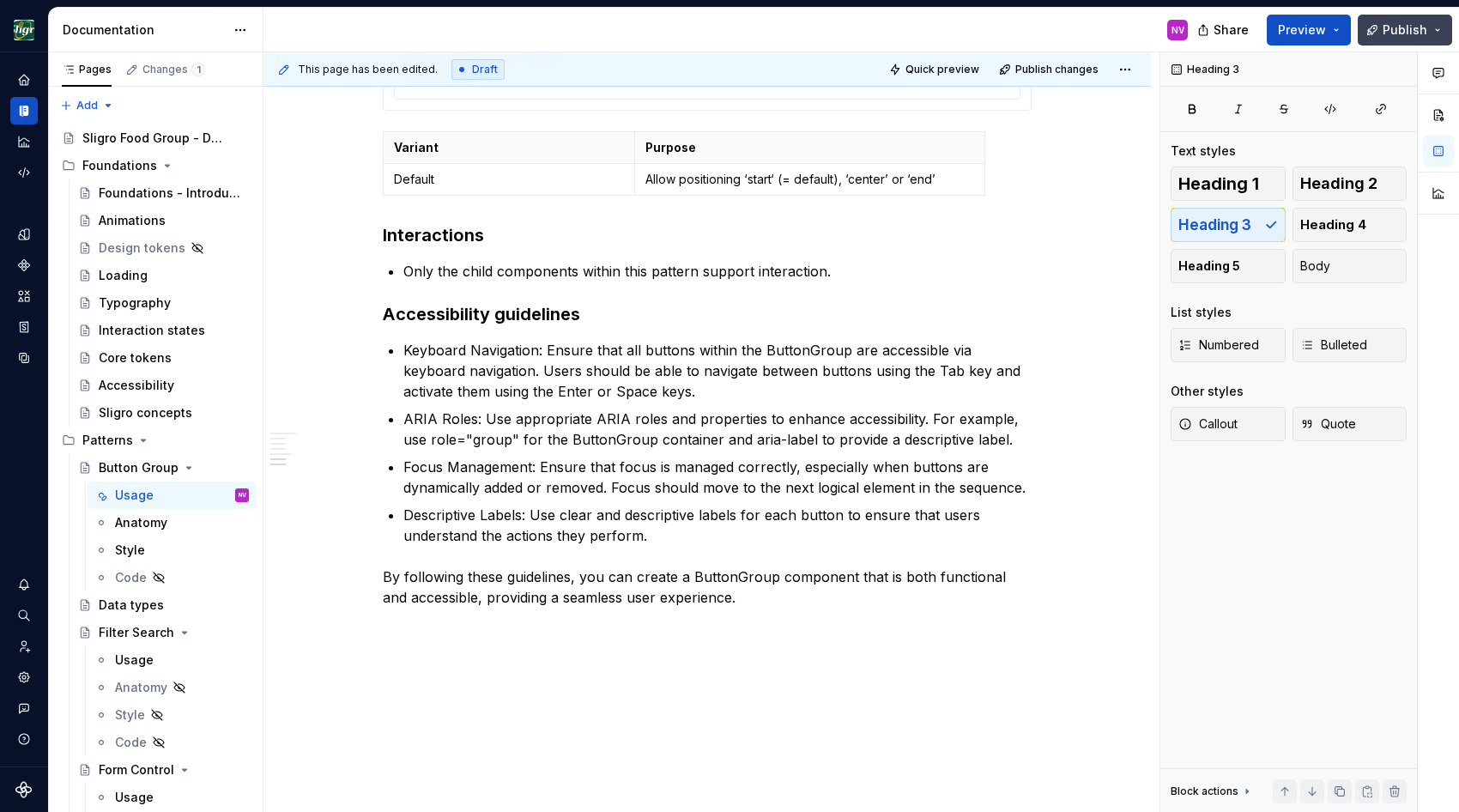
click at [1083, 25] on button "Publish" at bounding box center [1405, 30] width 94 height 31
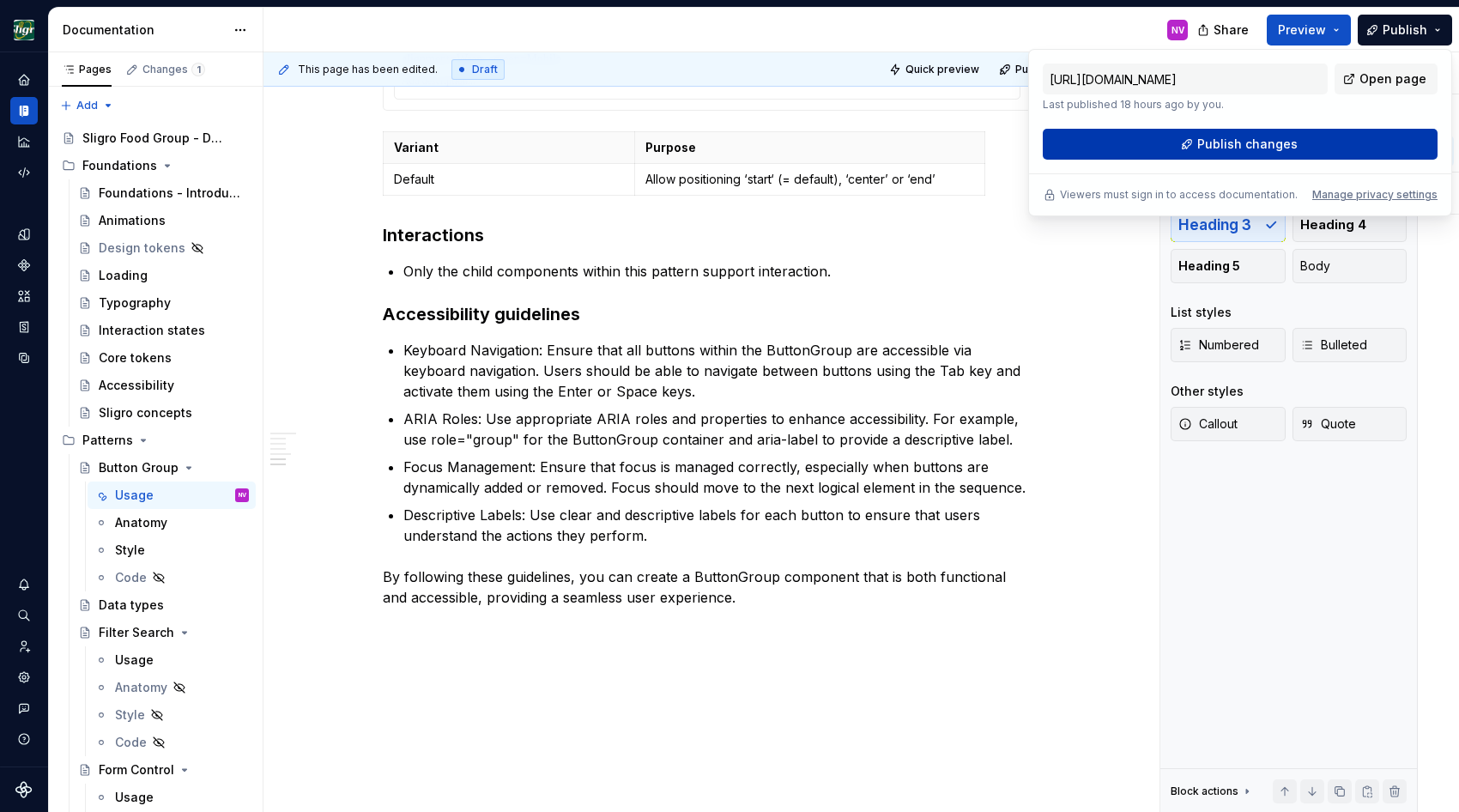
click at [1083, 145] on span "Publish changes" at bounding box center [1248, 144] width 101 height 17
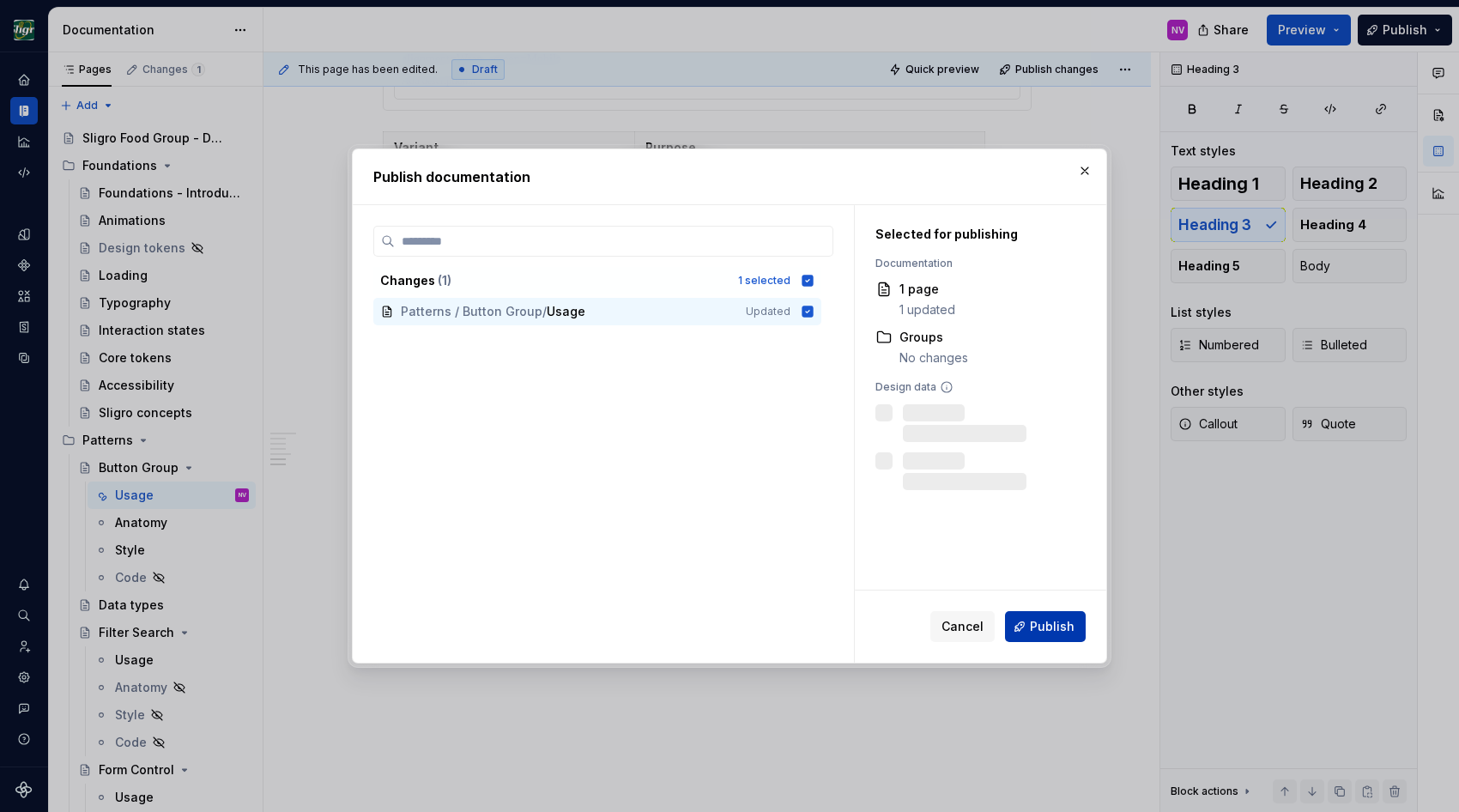
click at [1030, 564] on button "Publish" at bounding box center [1045, 626] width 80 height 31
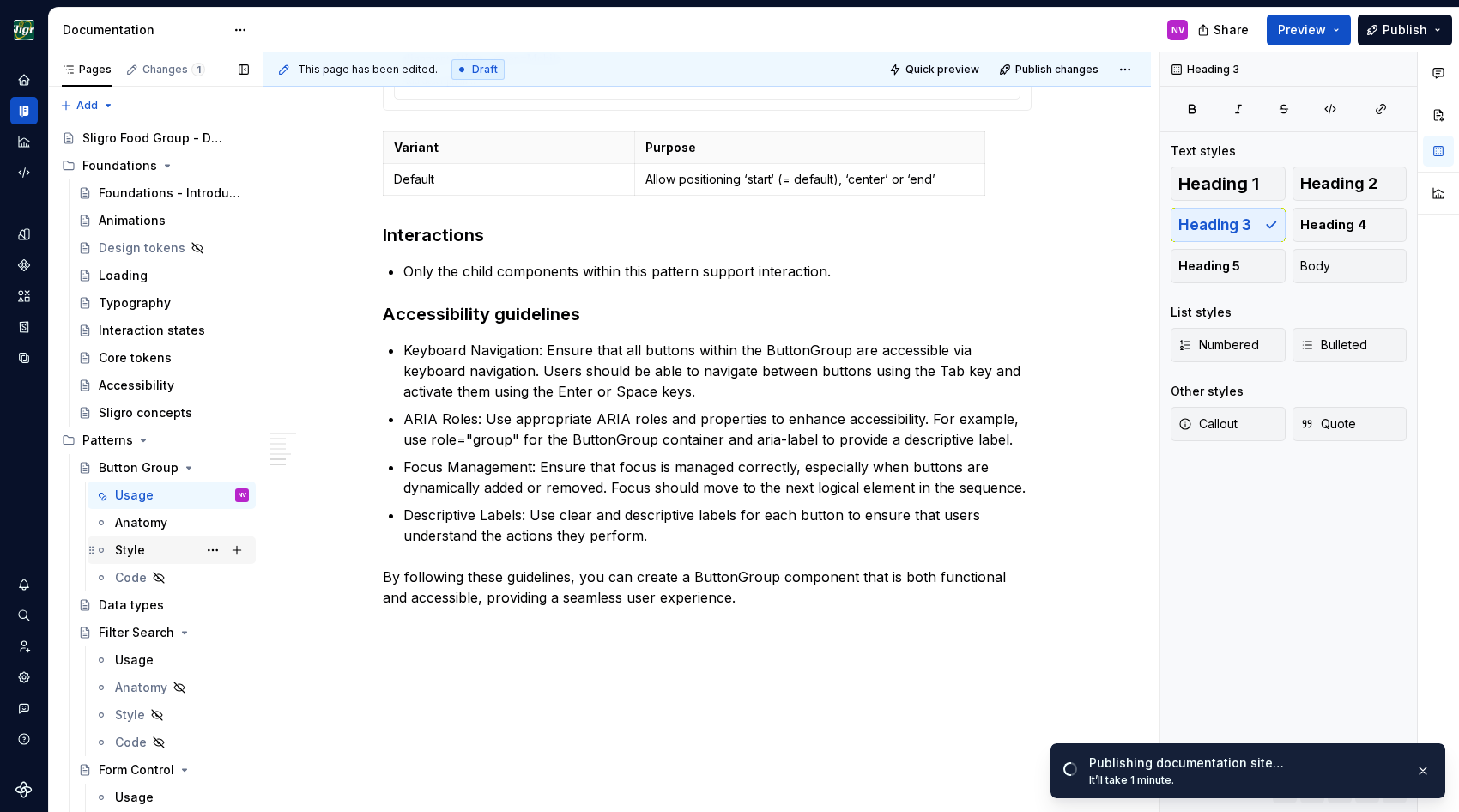
click at [134, 550] on div "Style" at bounding box center [130, 550] width 30 height 17
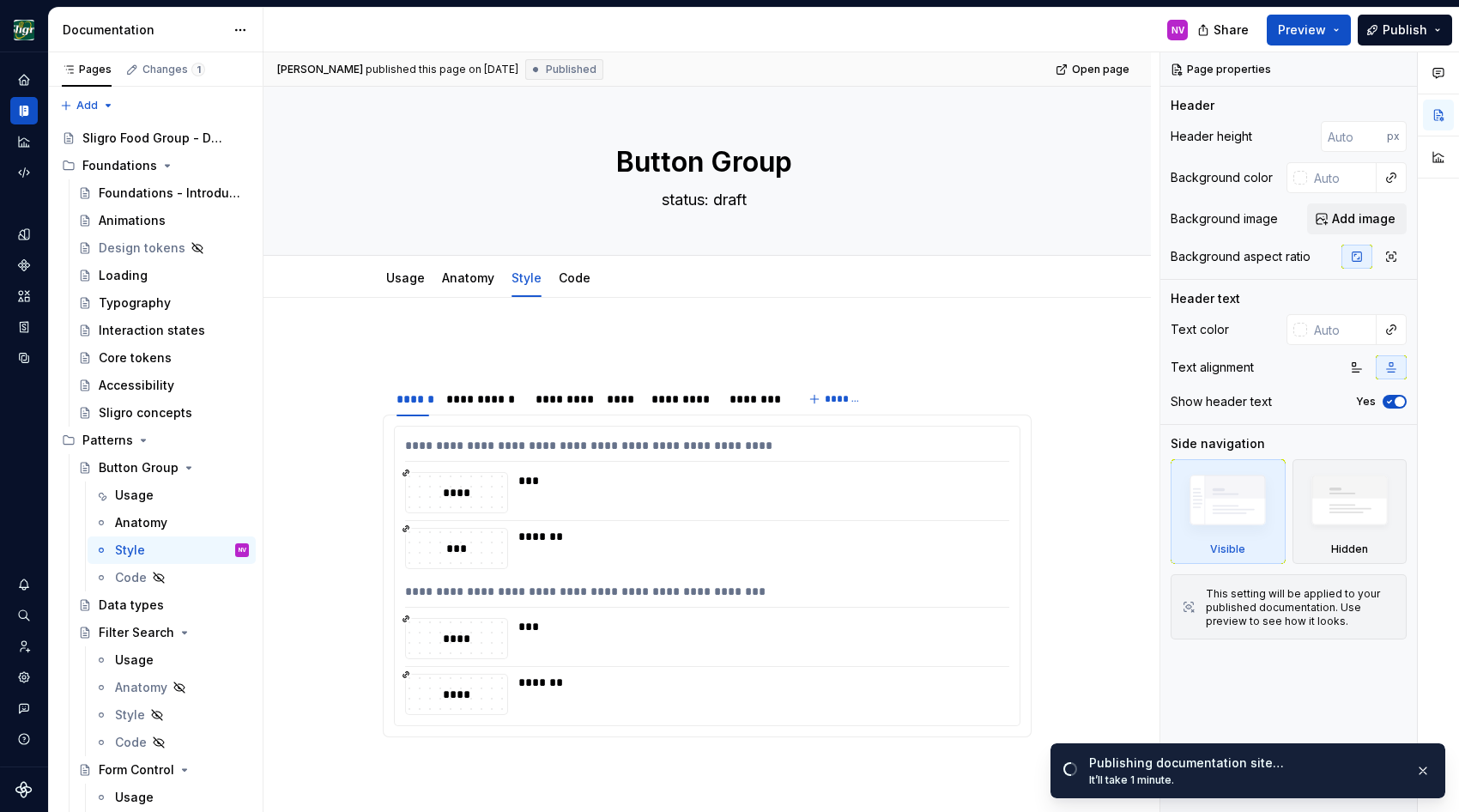
click at [450, 356] on p at bounding box center [707, 349] width 649 height 20
click at [437, 365] on div "**********" at bounding box center [707, 558] width 649 height 439
type textarea "*"
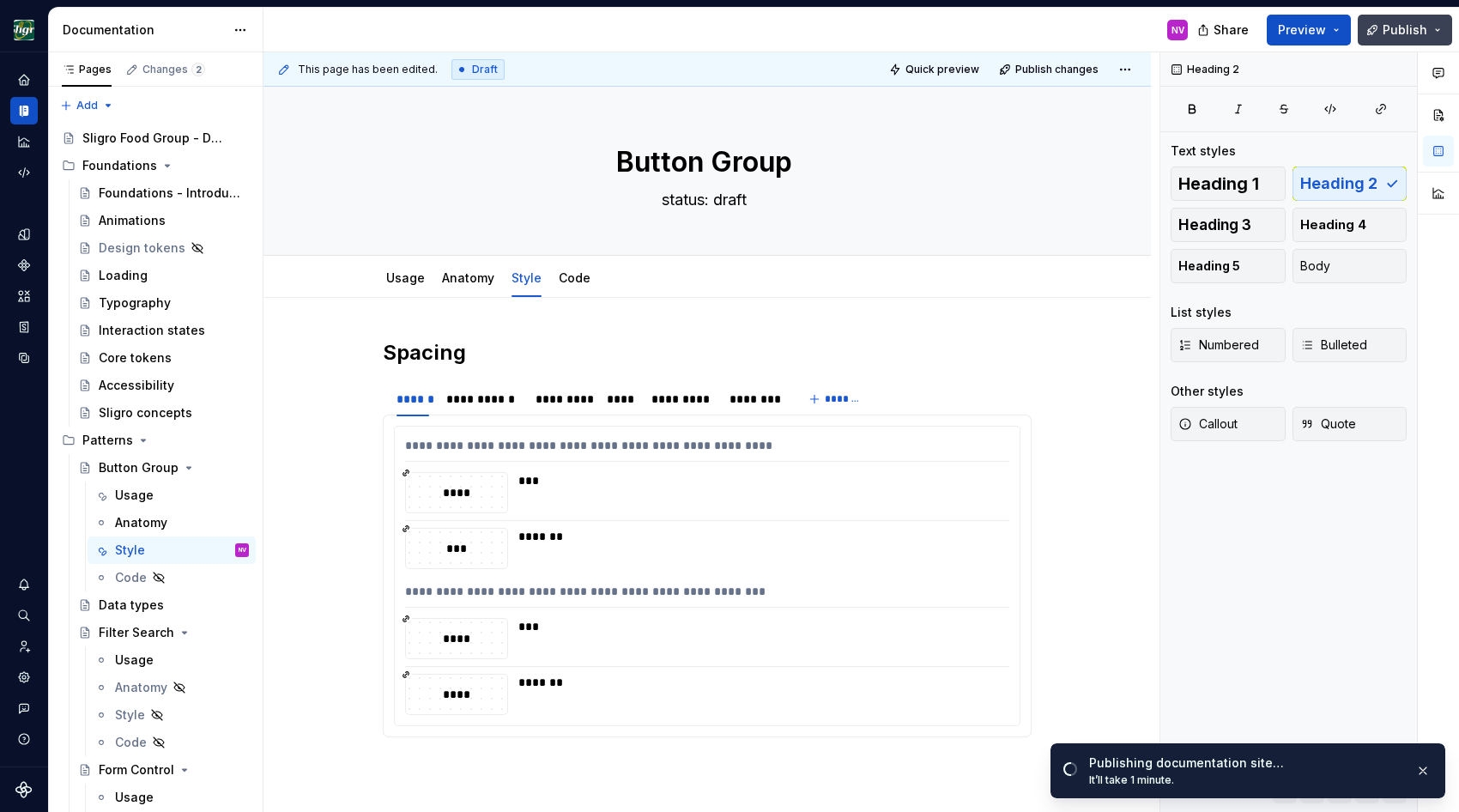
click at [1083, 29] on span "Publish" at bounding box center [1405, 30] width 45 height 17
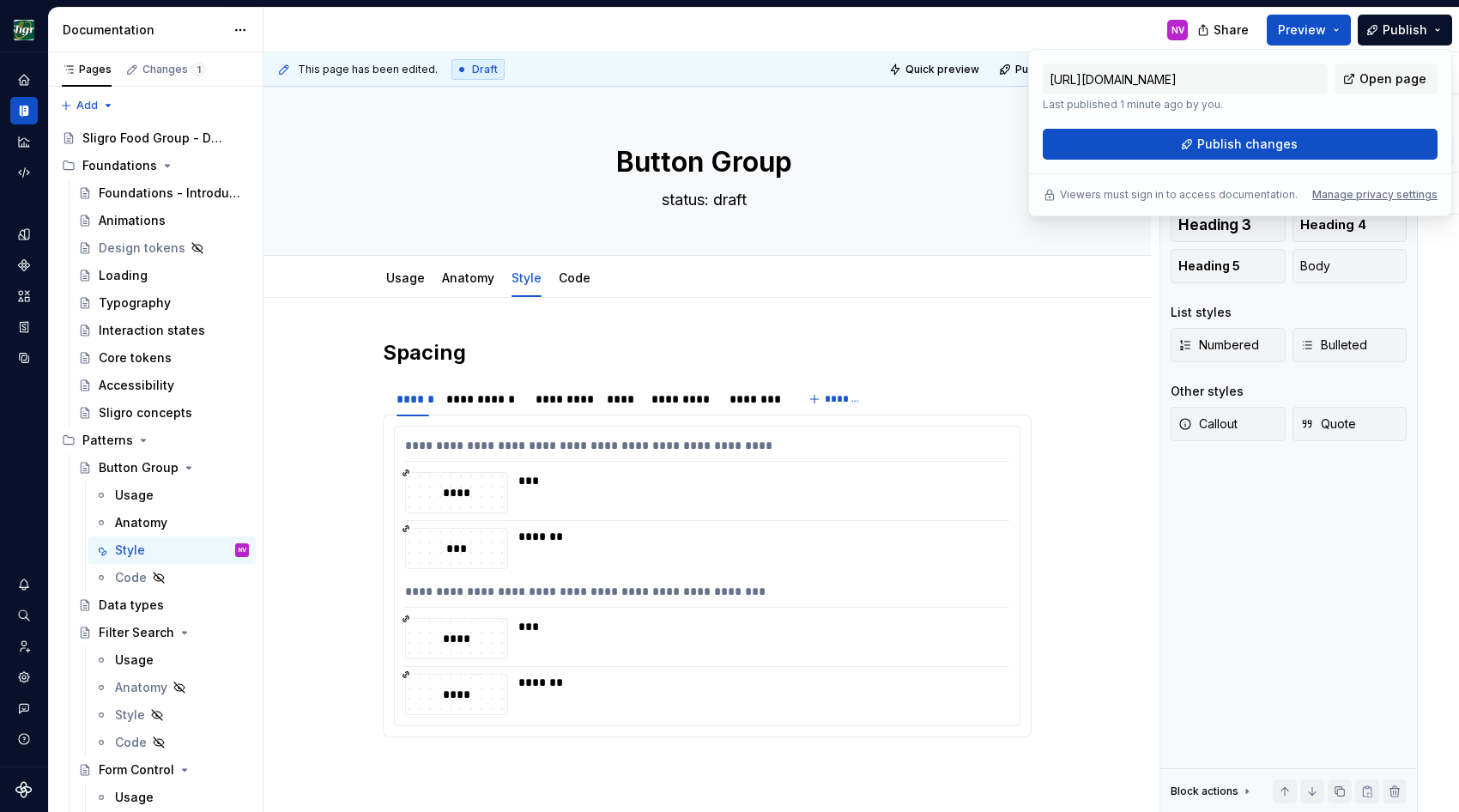
click at [1083, 517] on div "Heading 2 Text styles Heading 1 Heading 2 Heading 3 Heading 4 Heading 5 Body Li…" at bounding box center [1288, 432] width 257 height 760
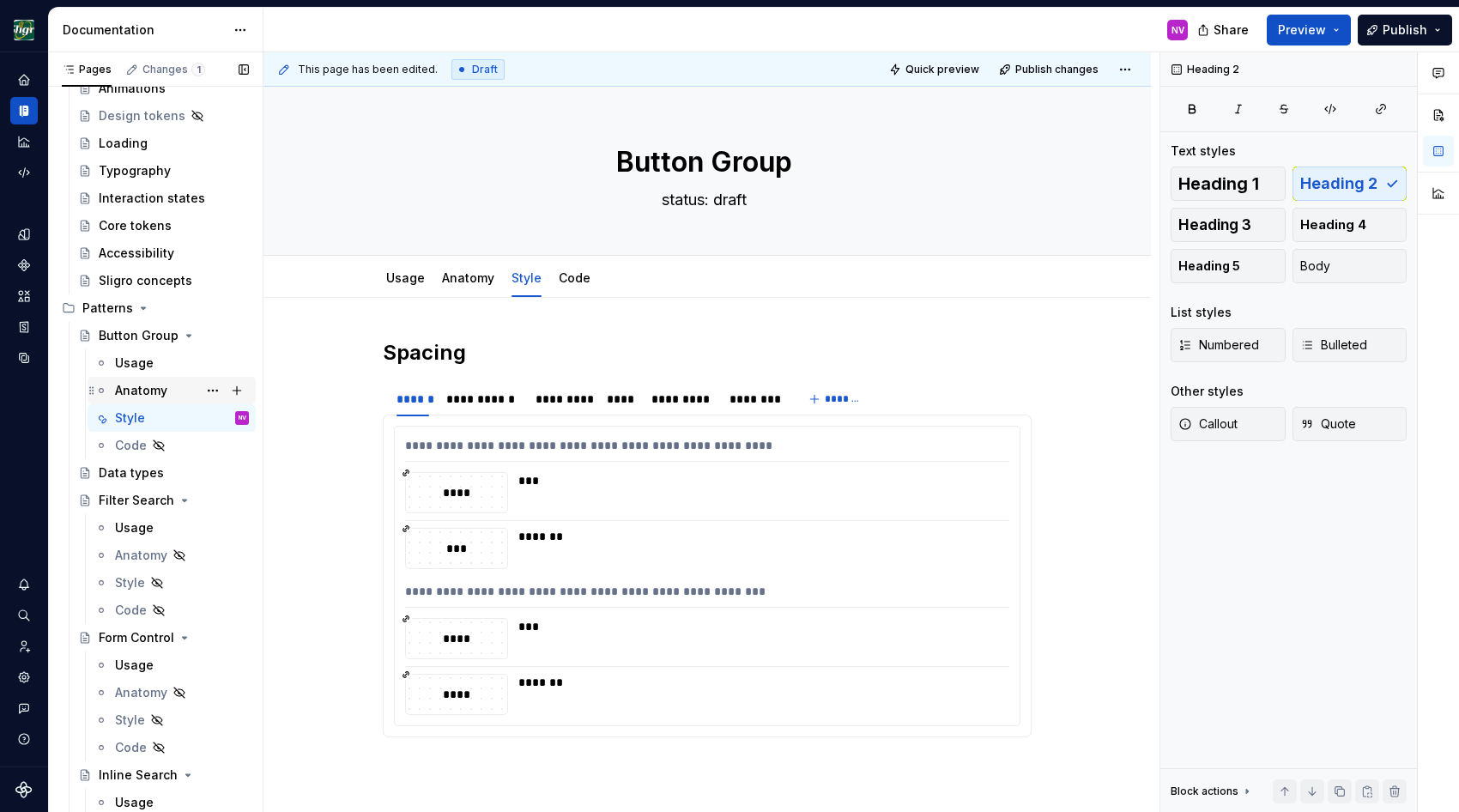
scroll to position [154, 0]
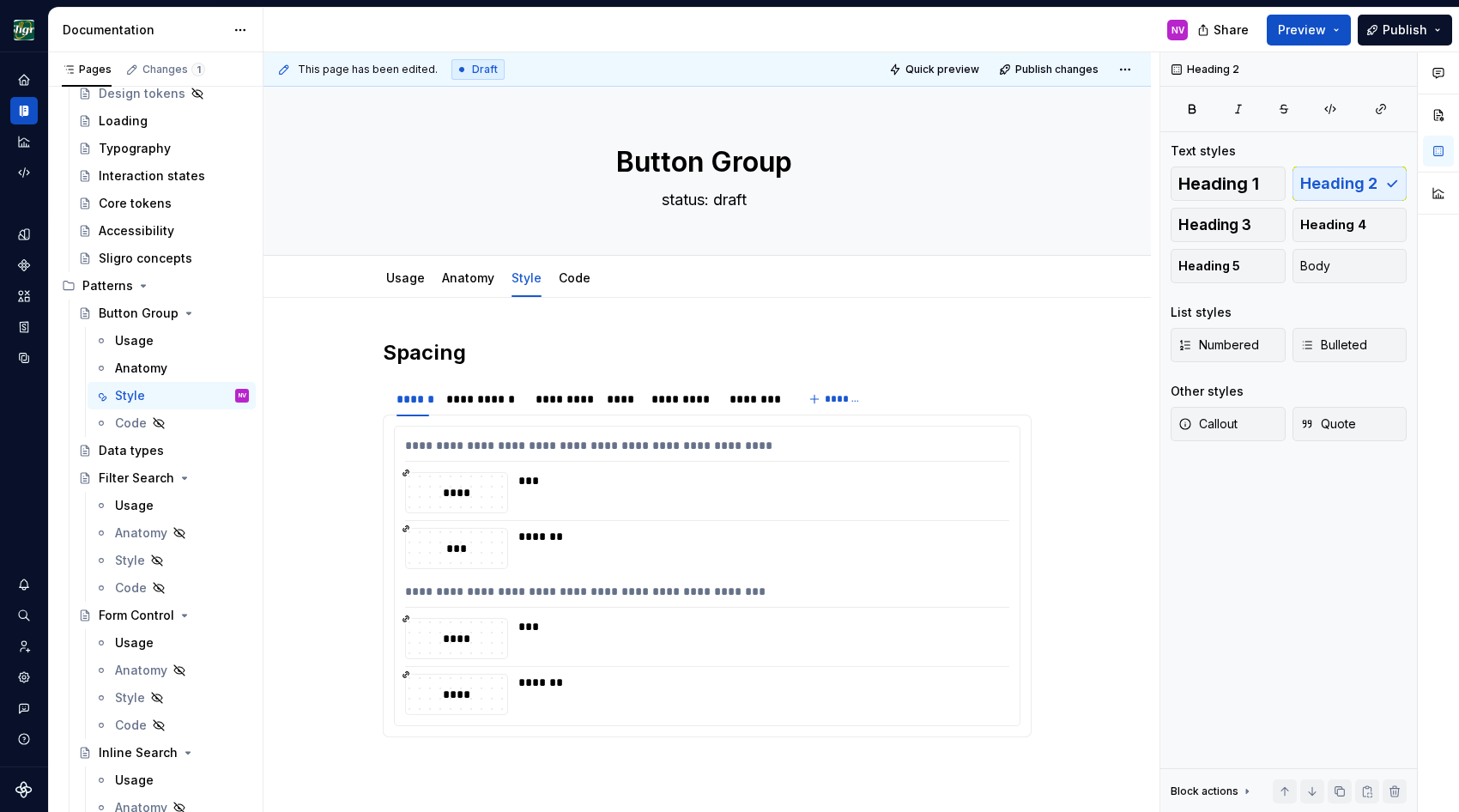
type textarea "*"
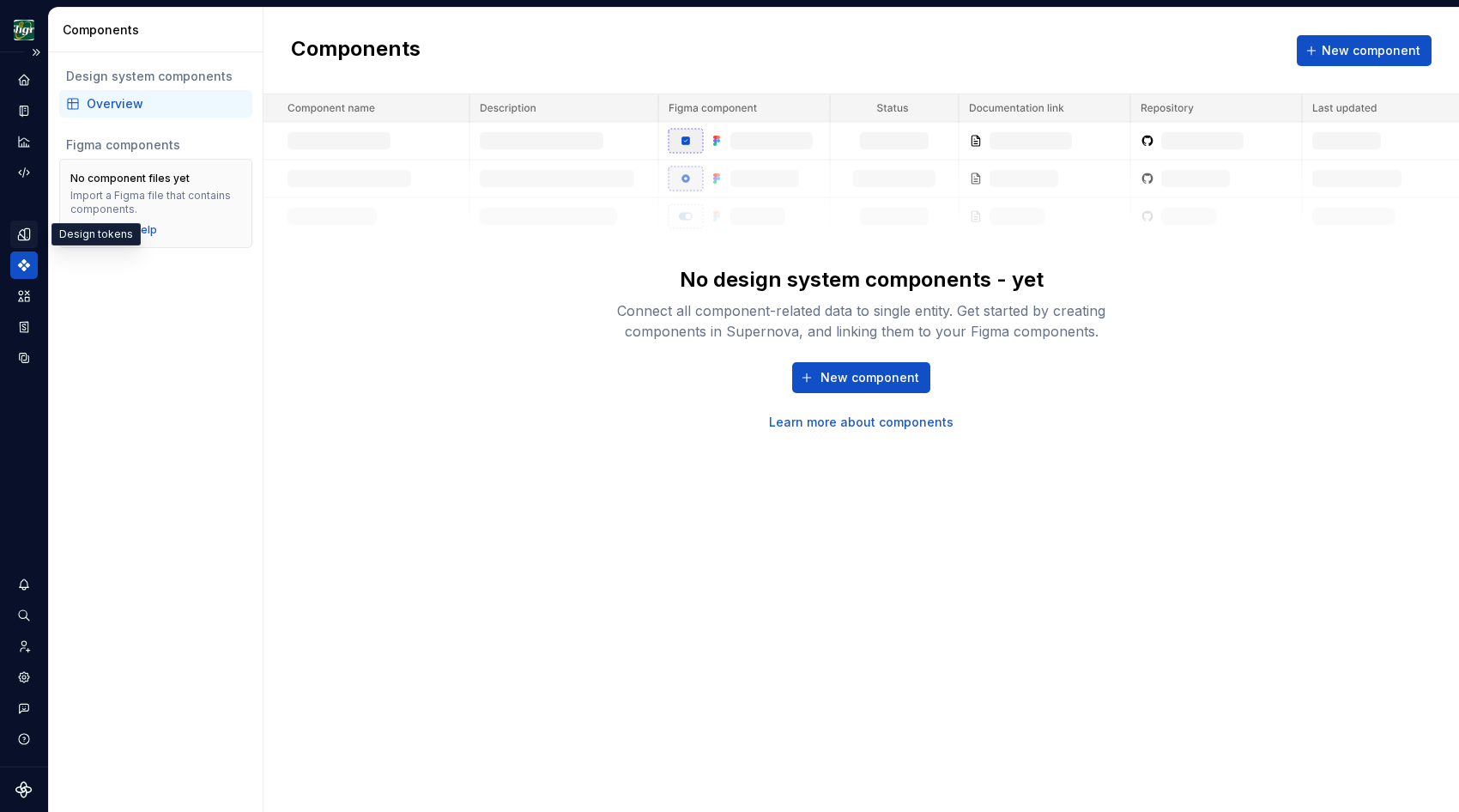
click at [25, 228] on icon "Design tokens" at bounding box center [24, 234] width 16 height 16
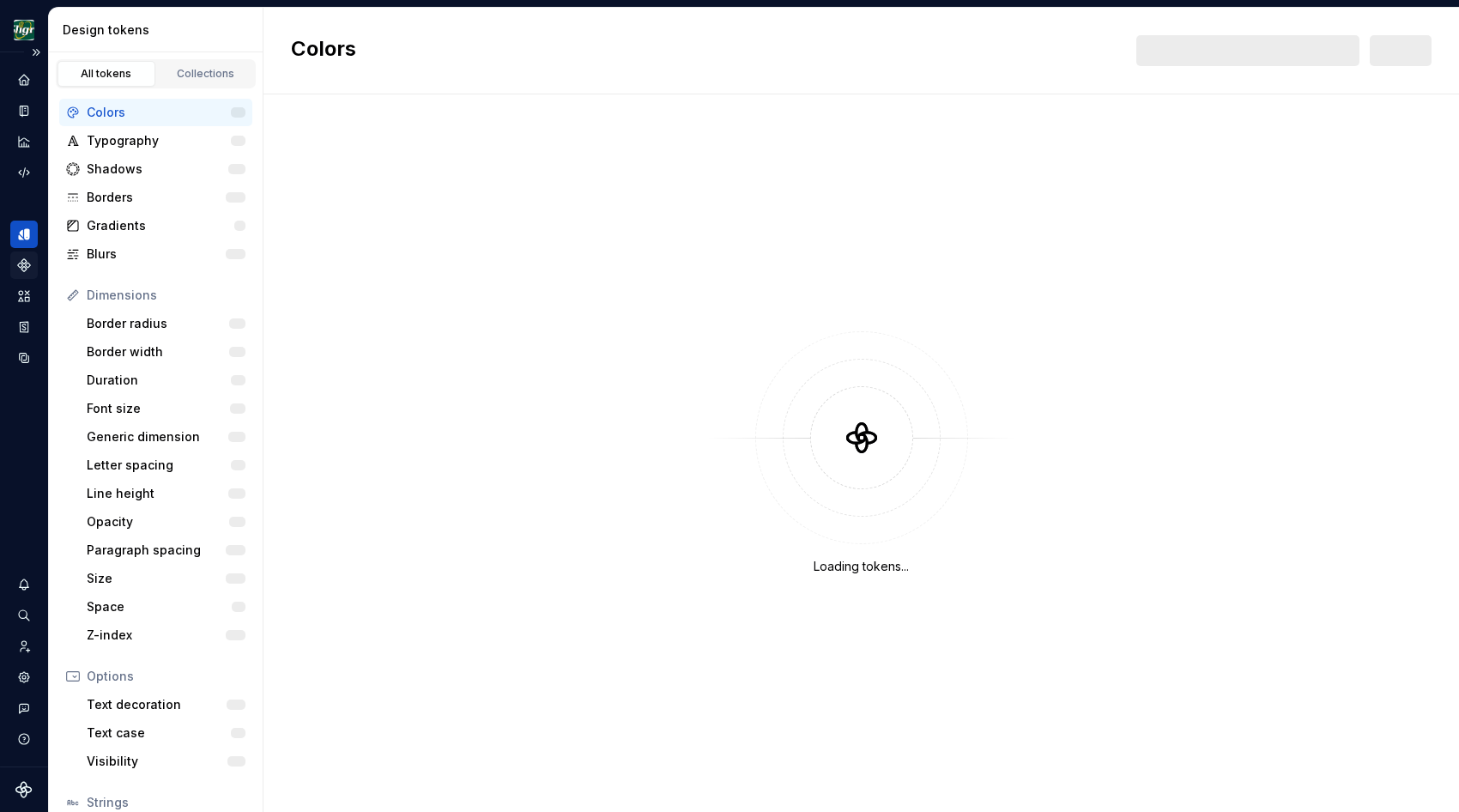
click at [20, 260] on icon "Components" at bounding box center [24, 265] width 16 height 16
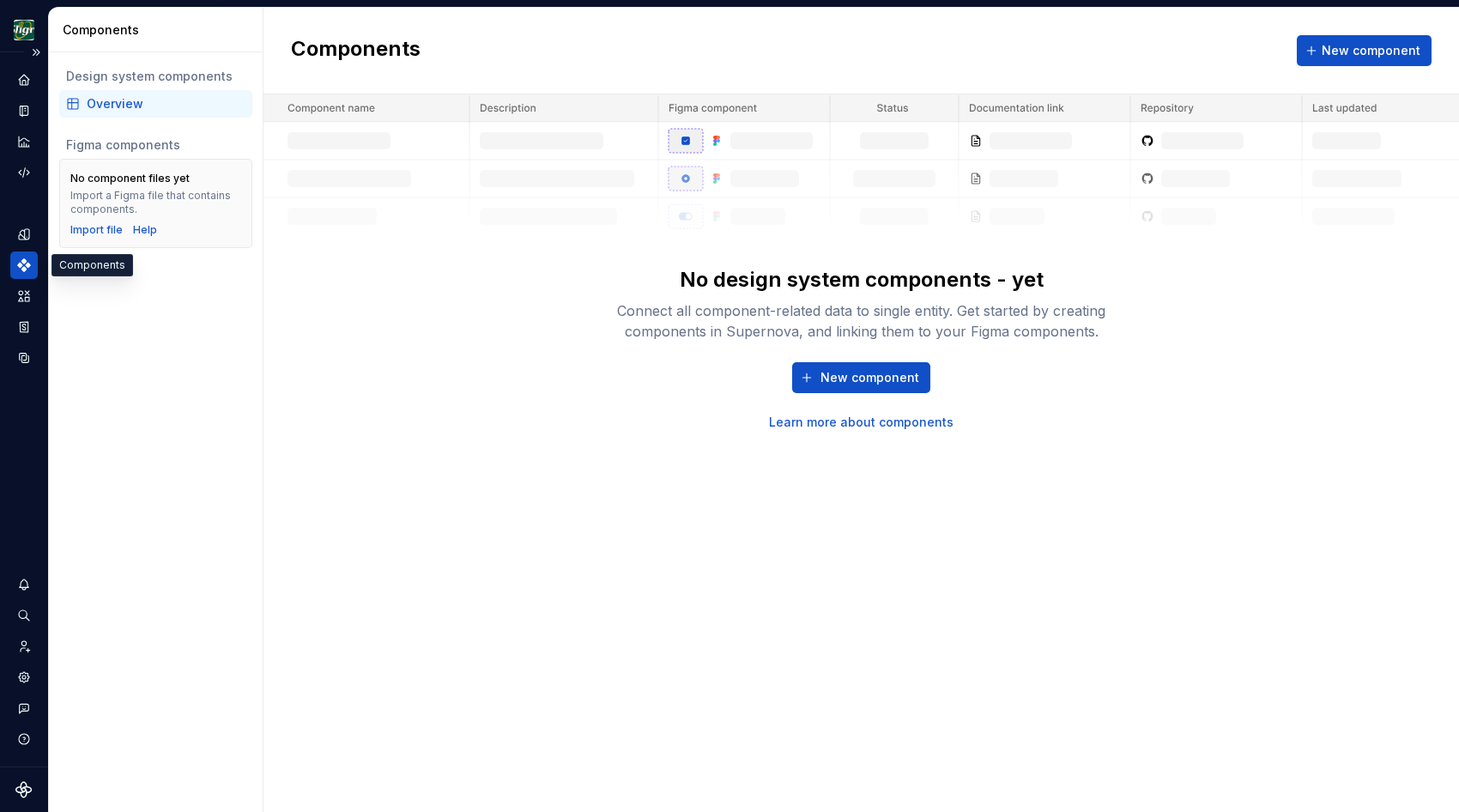
click at [30, 52] on button "Expand sidebar" at bounding box center [36, 52] width 24 height 24
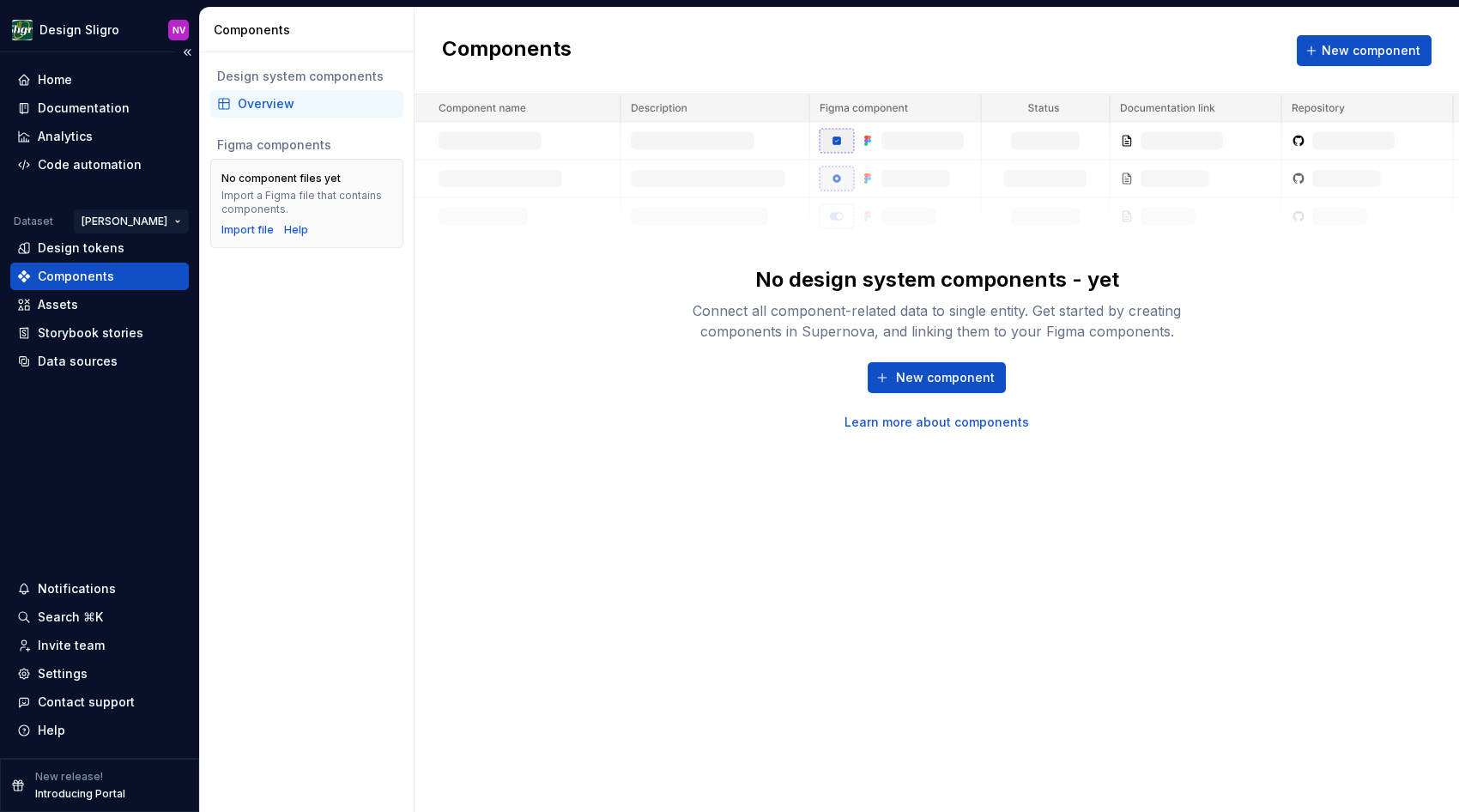
click at [149, 221] on html "Design Sligro NV Home Documentation Analytics Code automation Dataset [PERSON_N…" at bounding box center [729, 406] width 1459 height 812
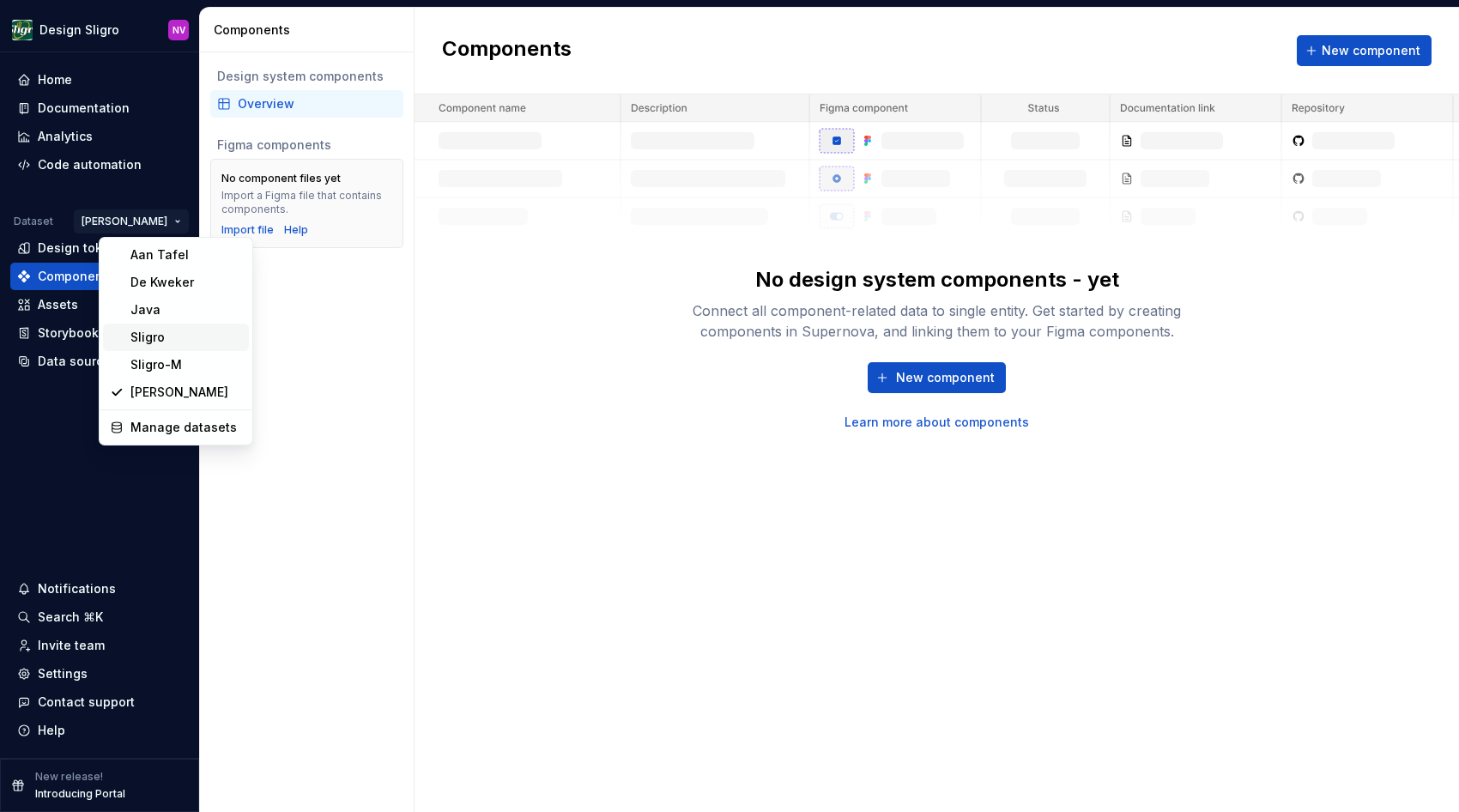
click at [139, 335] on div "Sligro" at bounding box center [186, 337] width 111 height 17
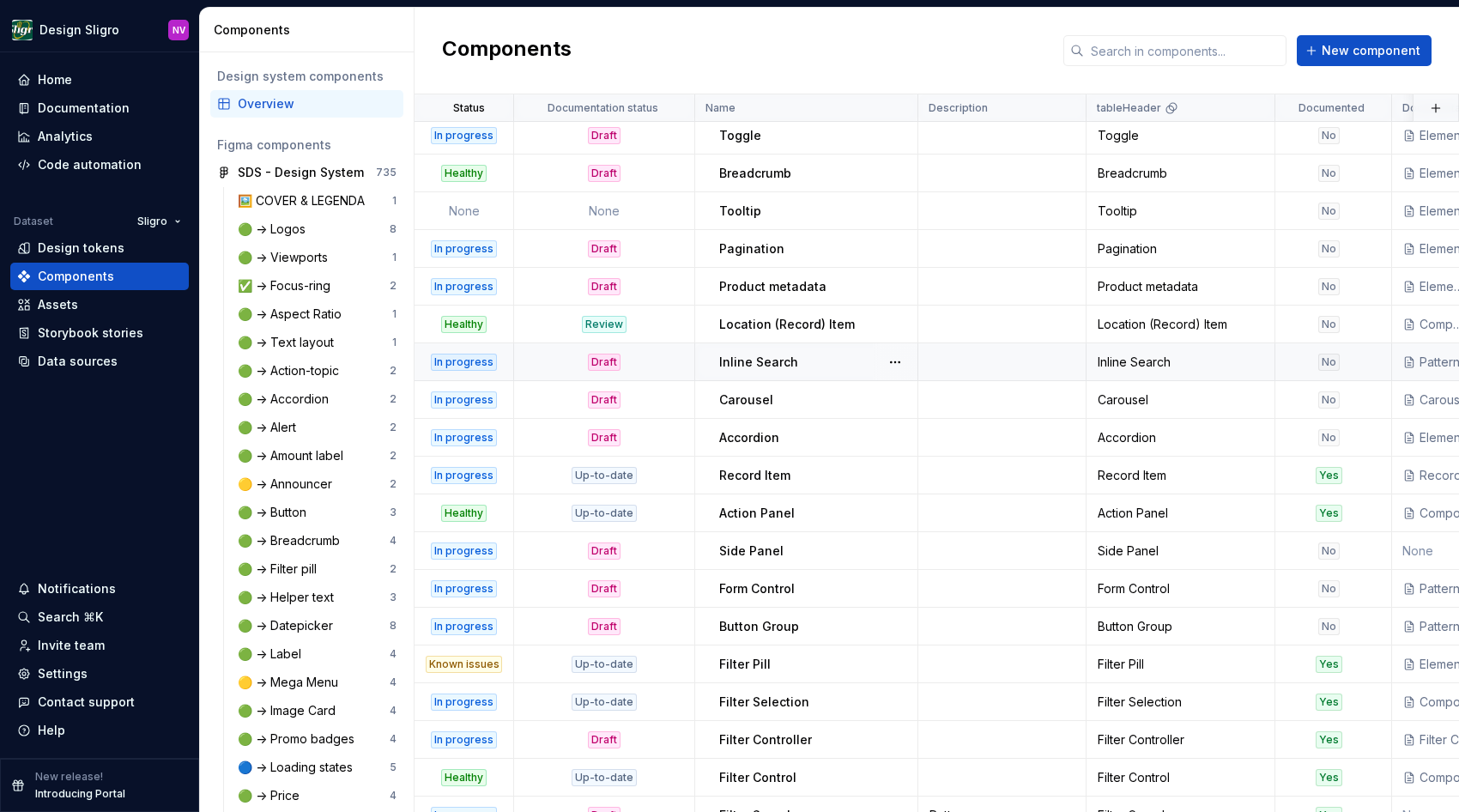
scroll to position [782, 0]
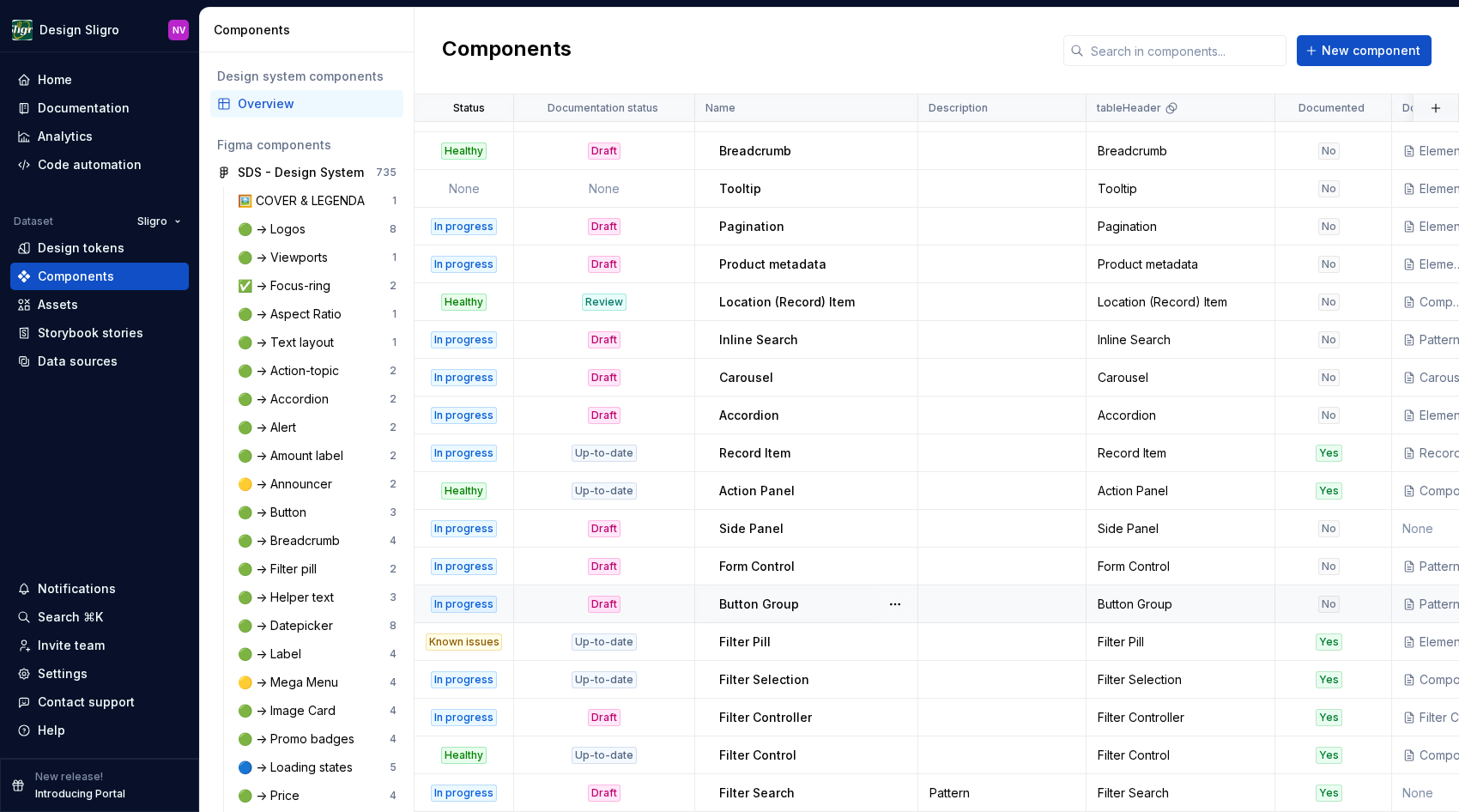
click at [747, 606] on p "Button Group" at bounding box center [759, 604] width 79 height 17
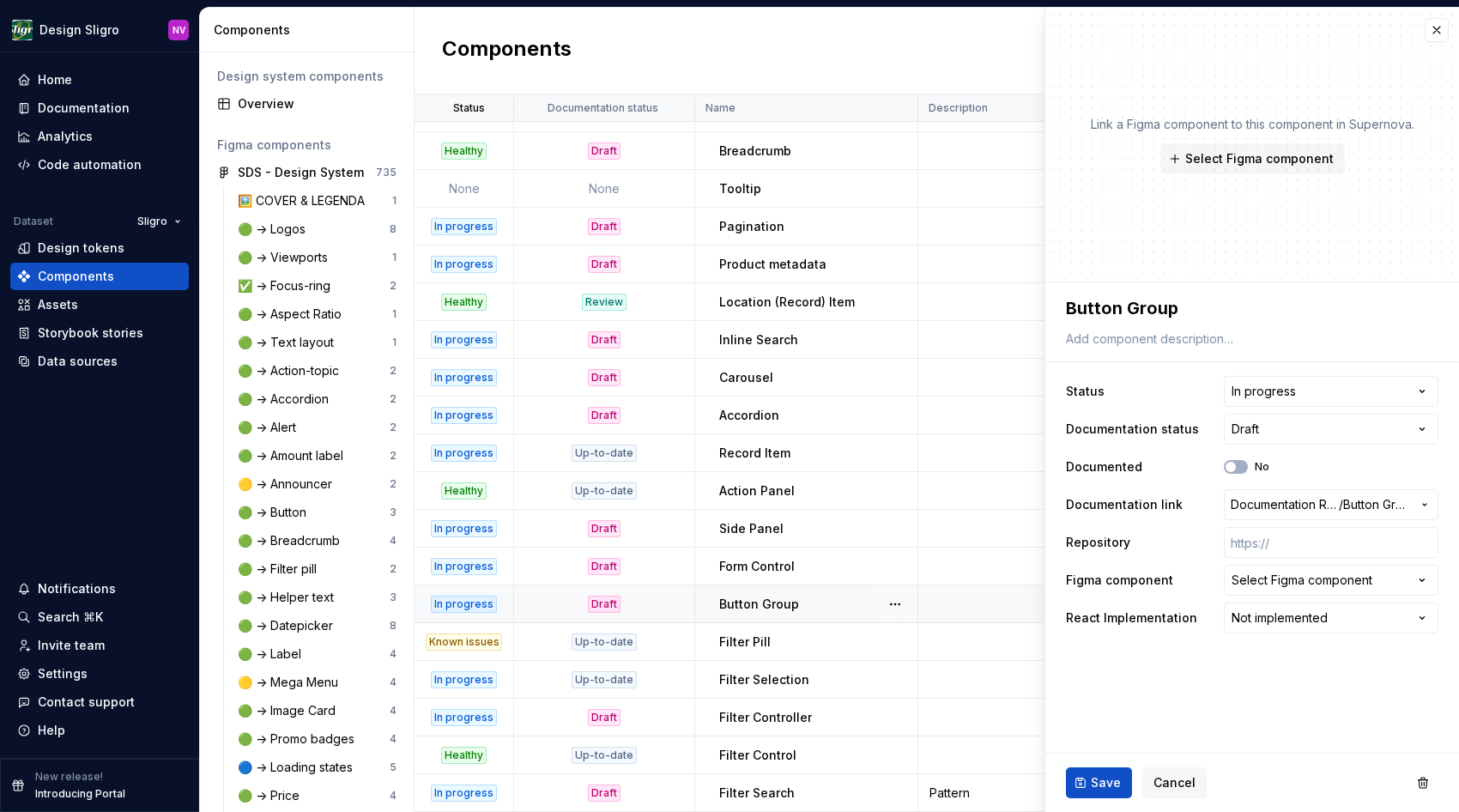
type textarea "*"
click at [1253, 614] on html "Design Sligro NV Home Documentation Analytics Code automation Dataset Sligro De…" at bounding box center [729, 406] width 1459 height 812
select select "**********"
click at [1104, 785] on span "Save" at bounding box center [1105, 783] width 30 height 17
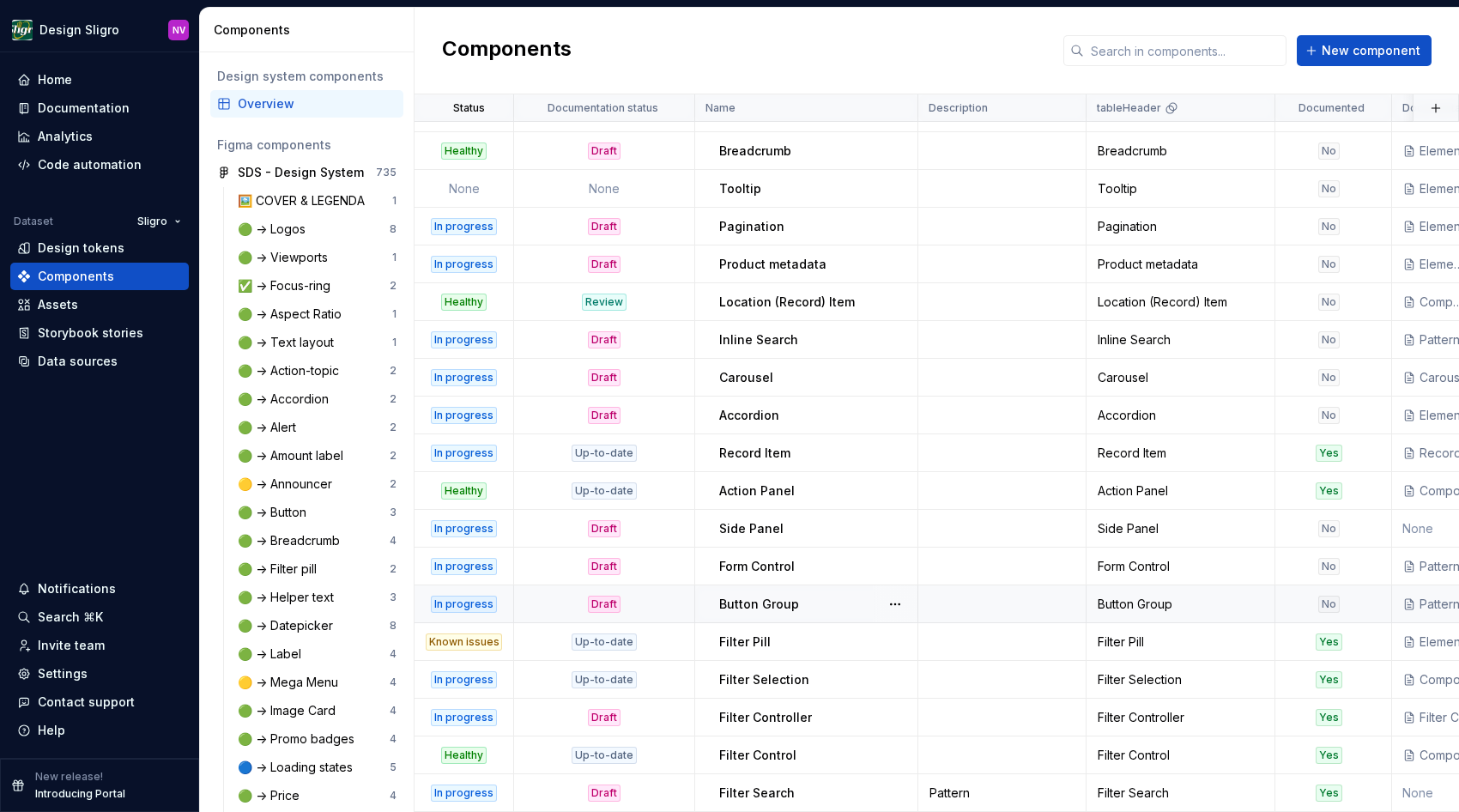
click at [742, 605] on p "Button Group" at bounding box center [759, 604] width 79 height 17
type textarea "*"
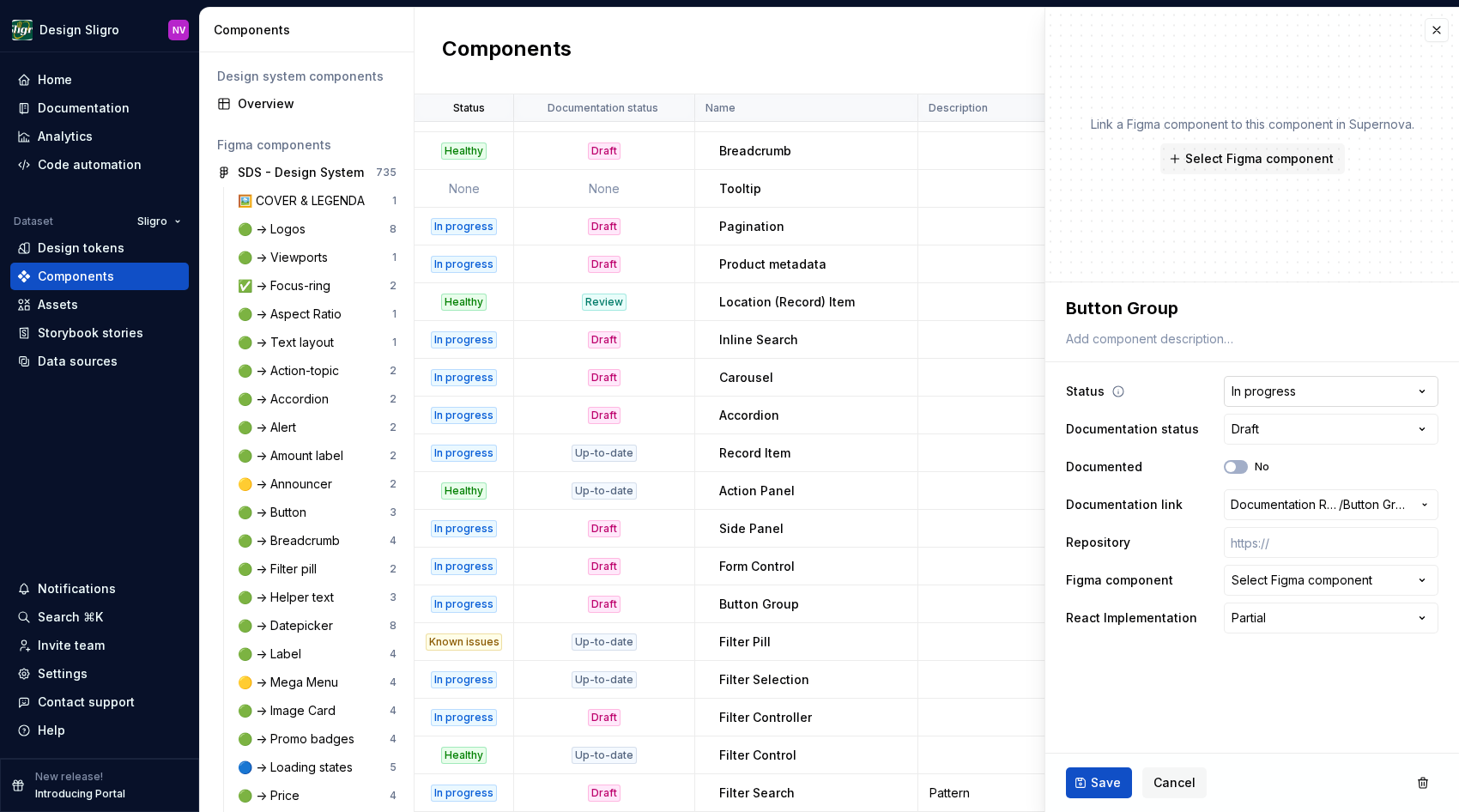
click at [1263, 393] on html "Design Sligro NV Home Documentation Analytics Code automation Dataset Sligro De…" at bounding box center [729, 406] width 1459 height 812
click at [1261, 427] on html "Design Sligro NV Home Documentation Analytics Code automation Dataset Sligro De…" at bounding box center [729, 406] width 1459 height 812
select select "**********"
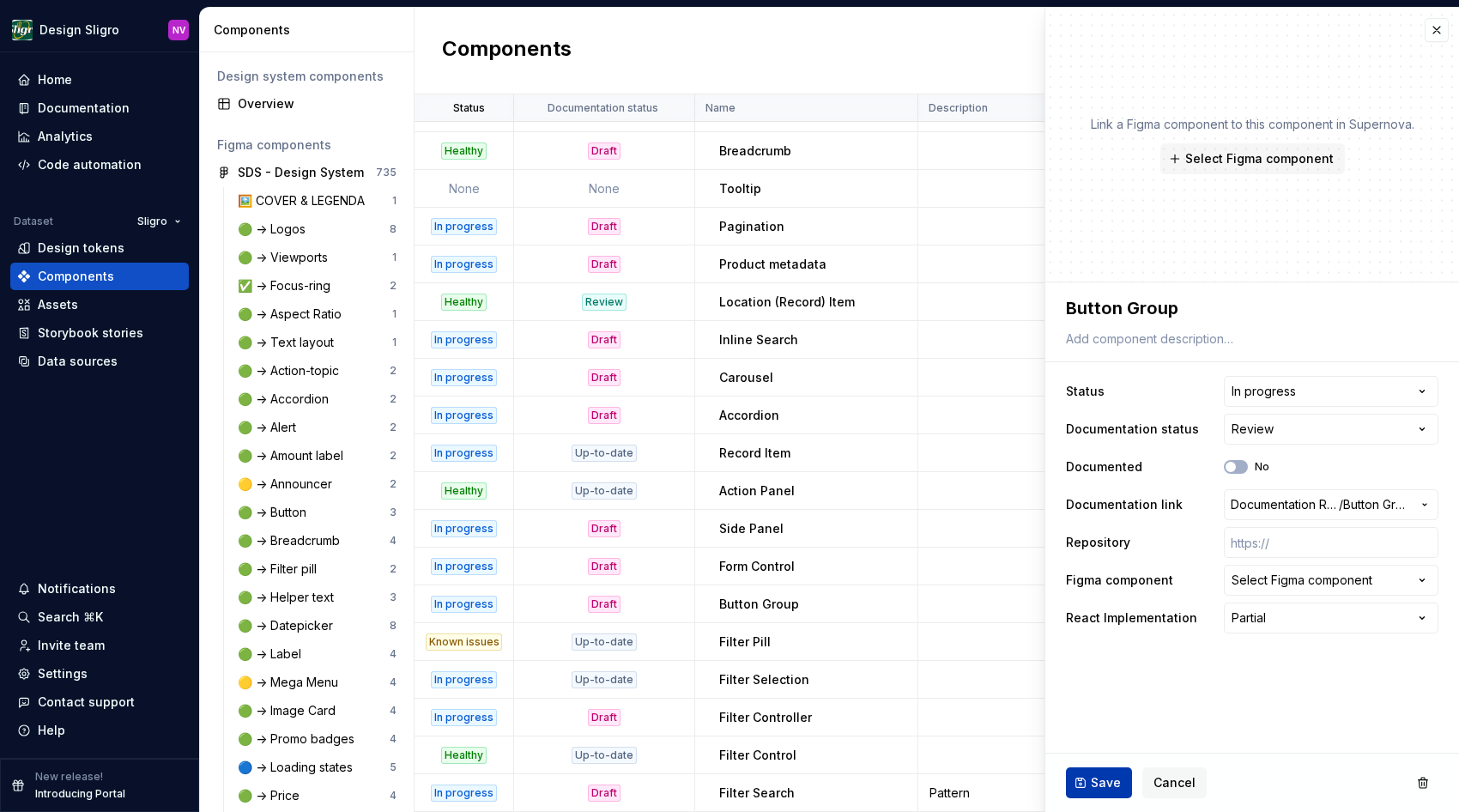
click at [1089, 781] on button "Save" at bounding box center [1099, 782] width 66 height 31
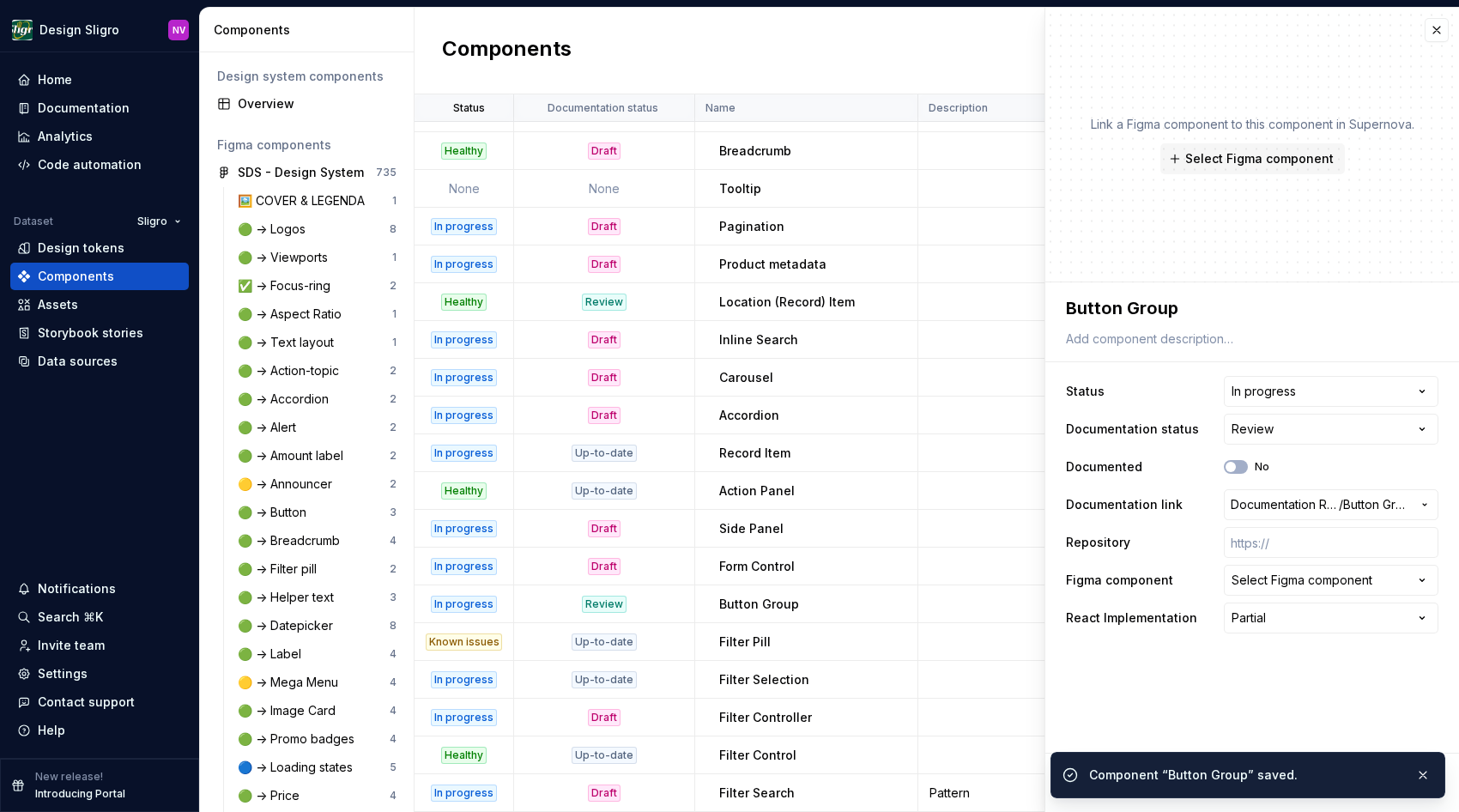
type textarea "*"
